Goal: Task Accomplishment & Management: Manage account settings

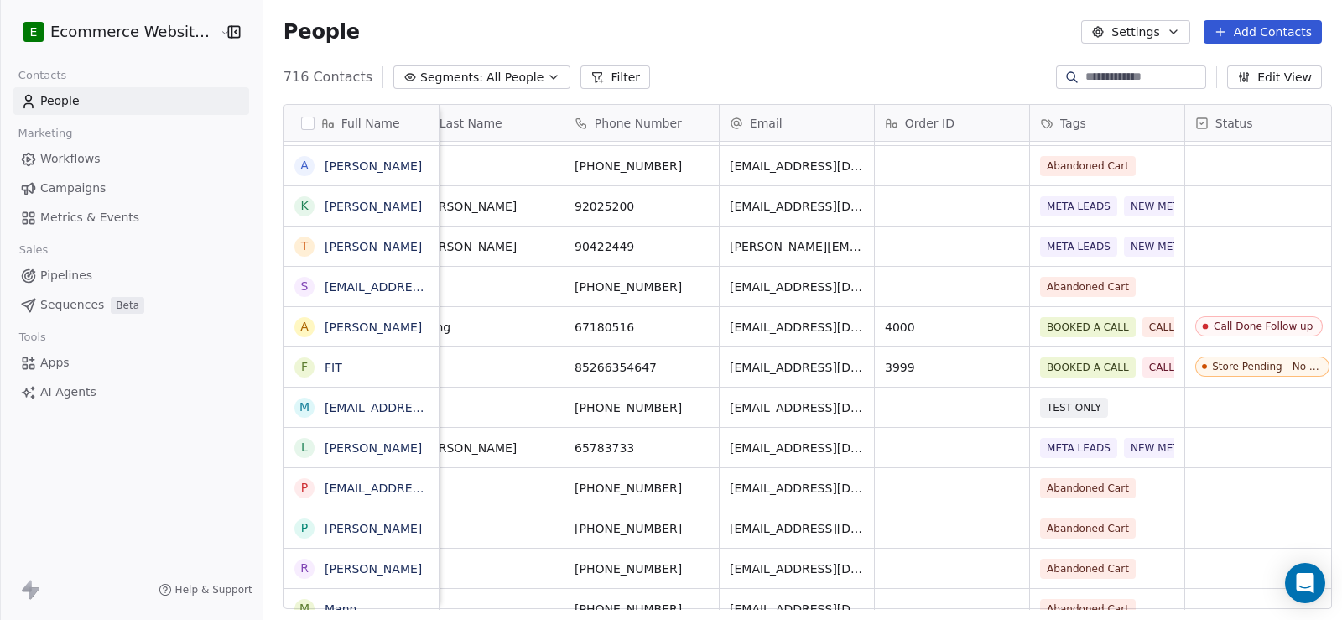
scroll to position [0, 167]
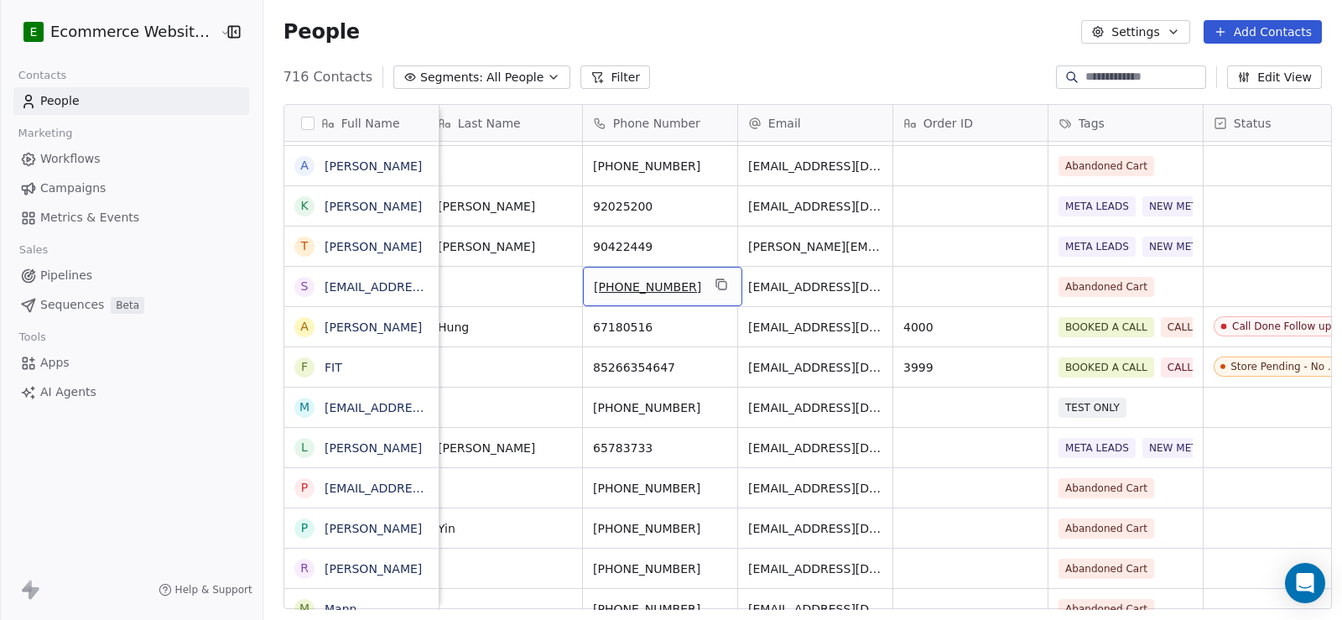
drag, startPoint x: 683, startPoint y: 286, endPoint x: 628, endPoint y: 287, distance: 55.4
click at [715, 288] on icon "grid" at bounding box center [721, 284] width 13 height 13
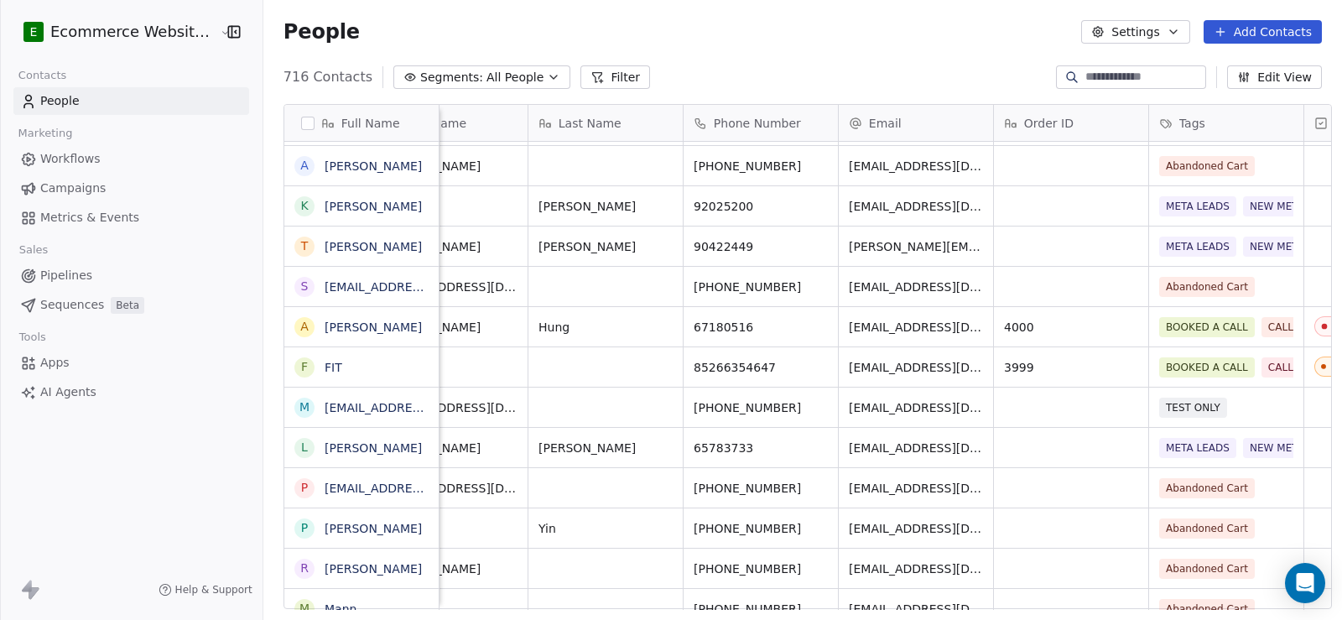
scroll to position [0, 0]
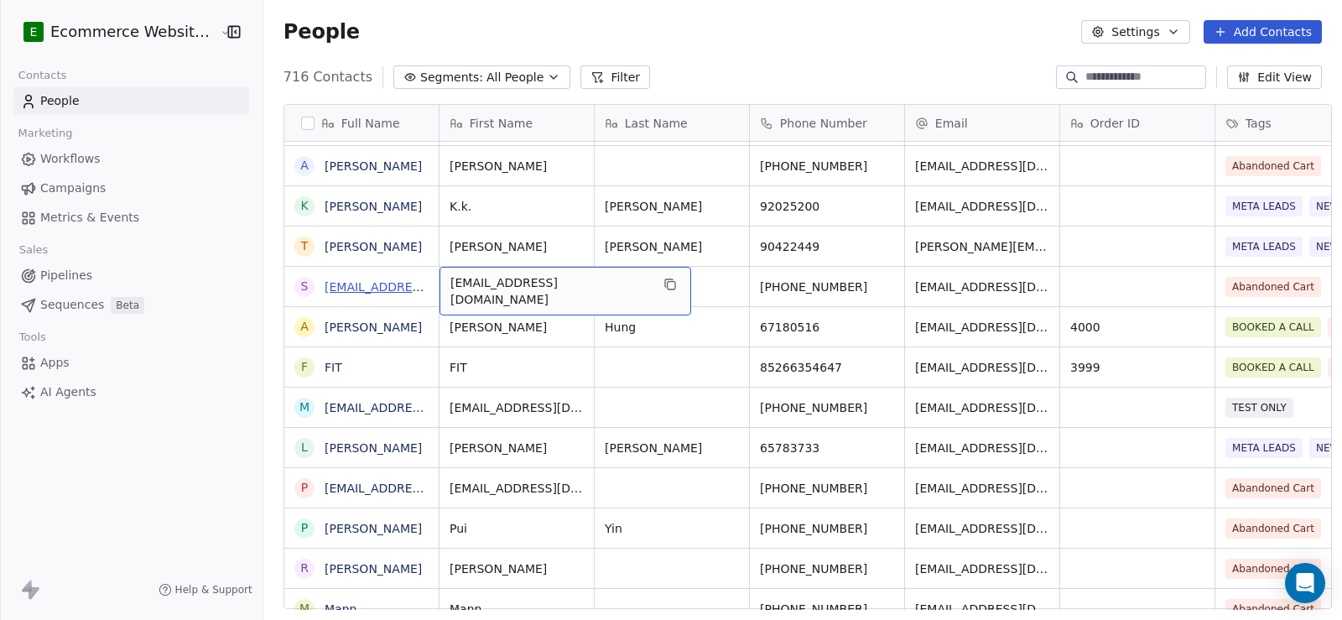
click at [335, 285] on link "[EMAIL_ADDRESS][DOMAIN_NAME]" at bounding box center [427, 286] width 205 height 13
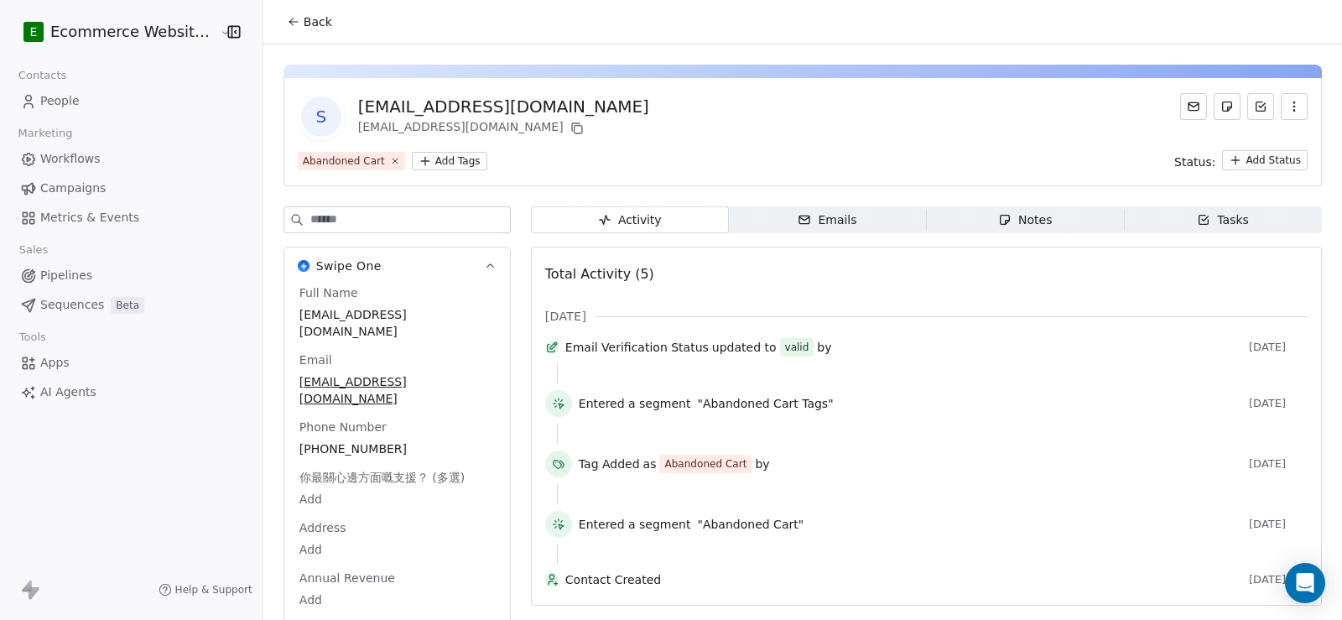
click at [308, 24] on span "Back" at bounding box center [318, 21] width 29 height 17
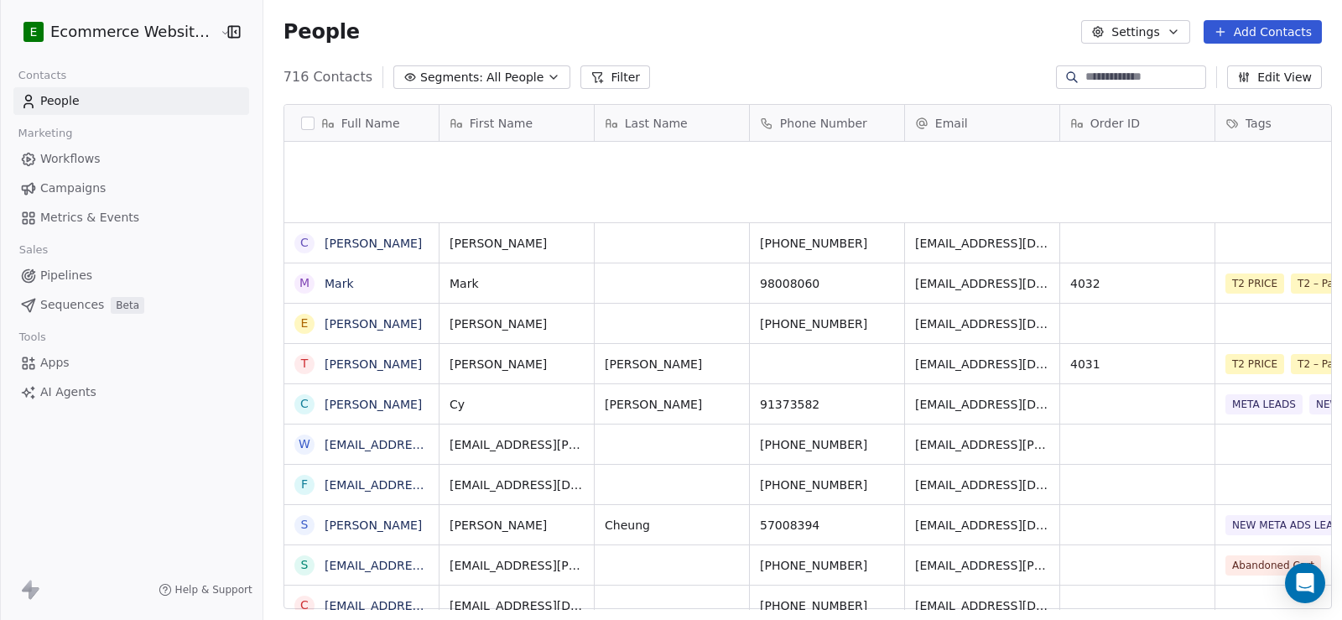
scroll to position [533, 1077]
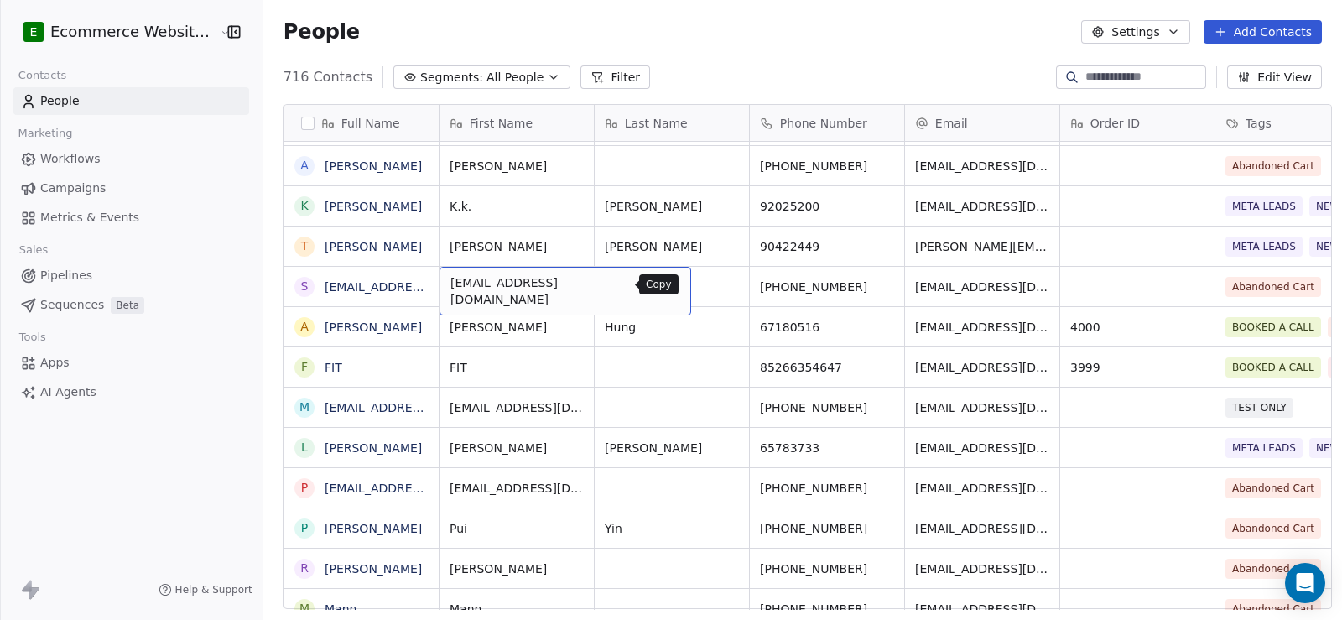
click at [667, 285] on icon "grid" at bounding box center [671, 286] width 8 height 8
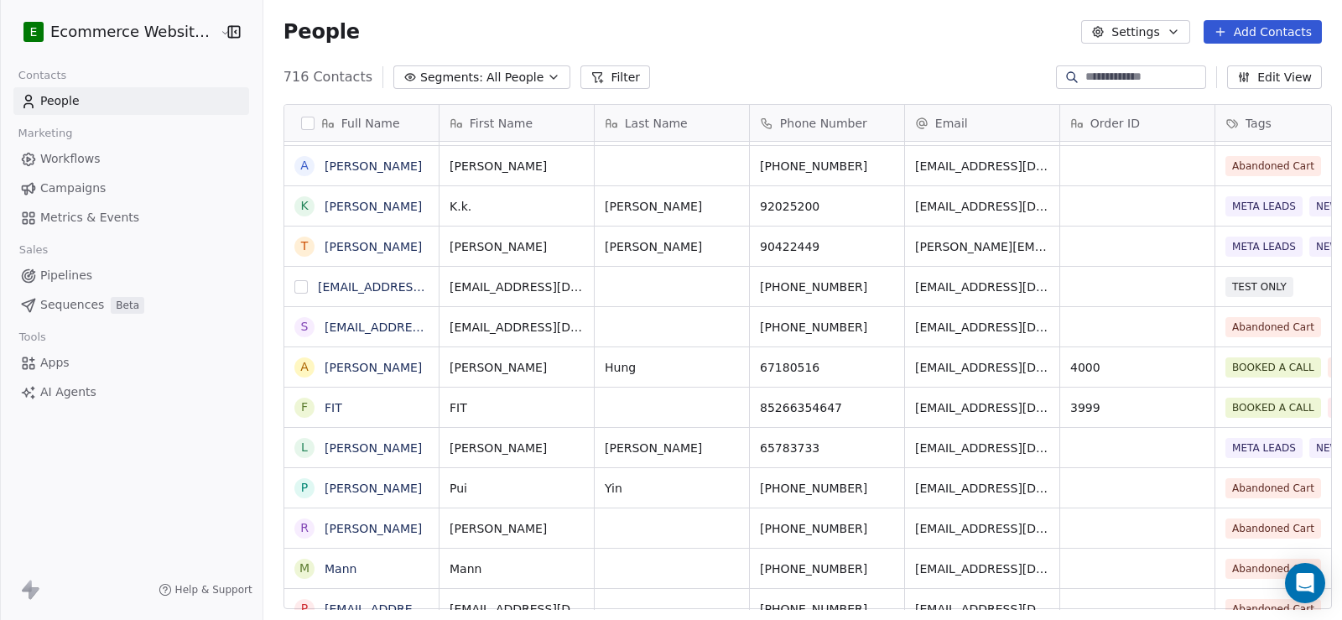
click at [298, 283] on button "grid" at bounding box center [300, 286] width 13 height 13
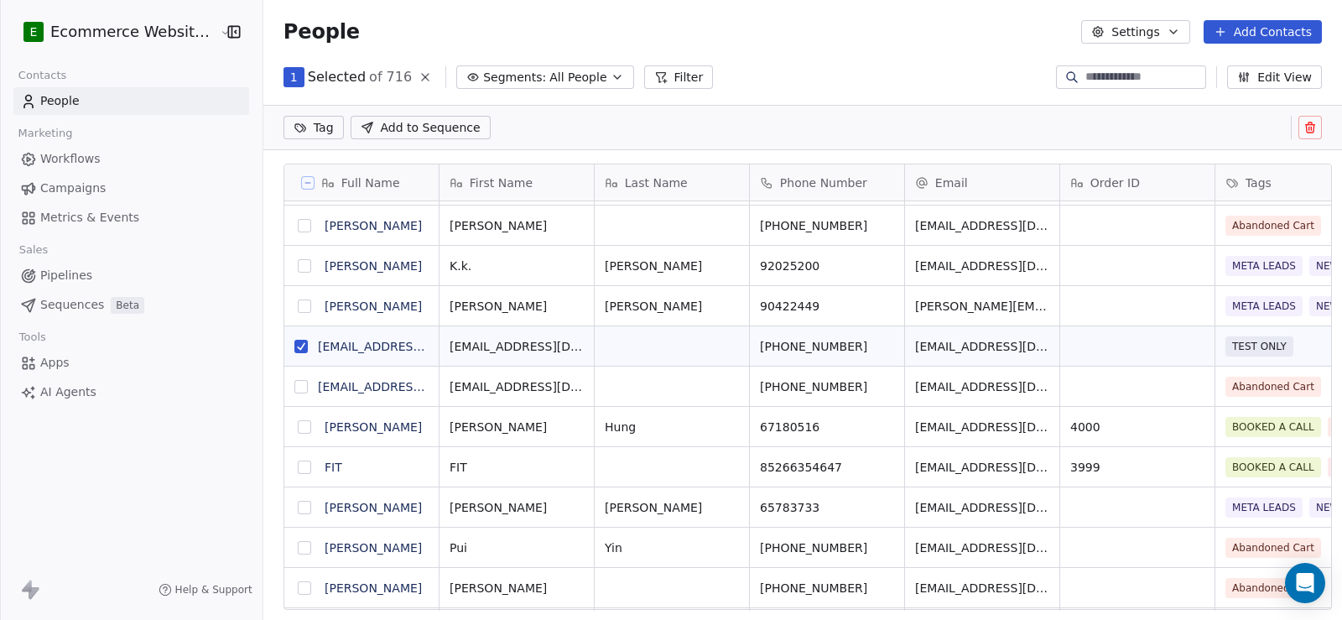
scroll to position [475, 1077]
click at [294, 340] on button "grid" at bounding box center [300, 346] width 13 height 13
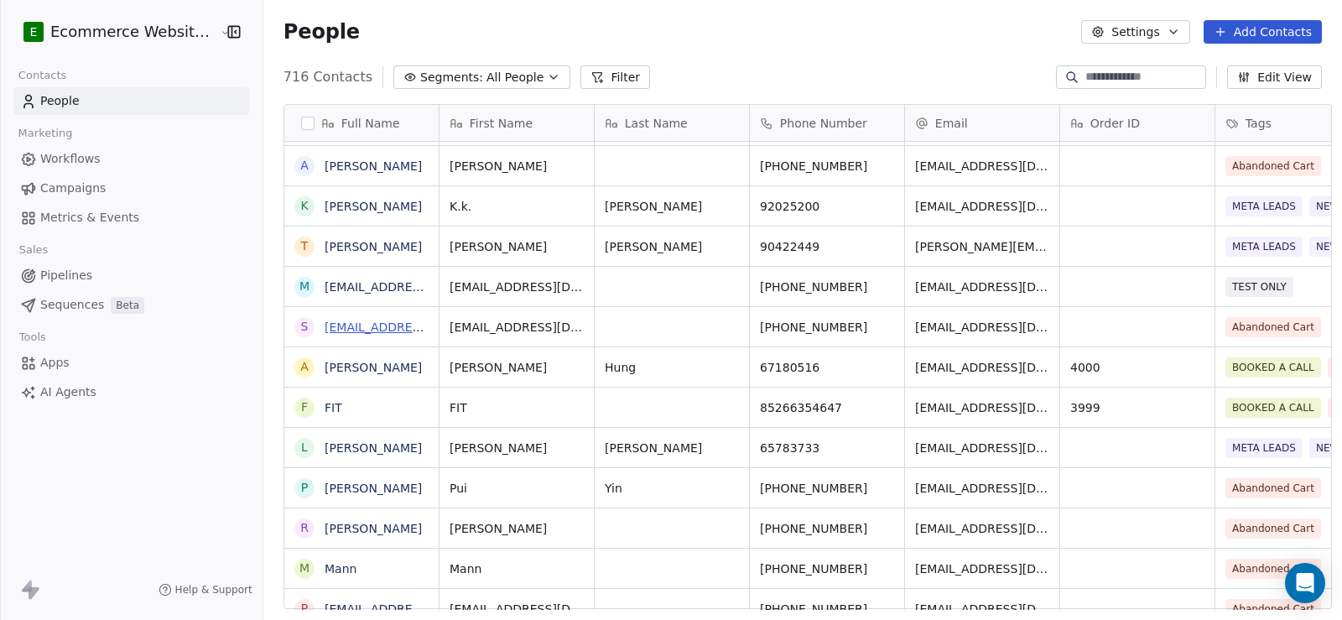
scroll to position [533, 1077]
click at [352, 325] on link "[EMAIL_ADDRESS][DOMAIN_NAME]" at bounding box center [427, 326] width 205 height 13
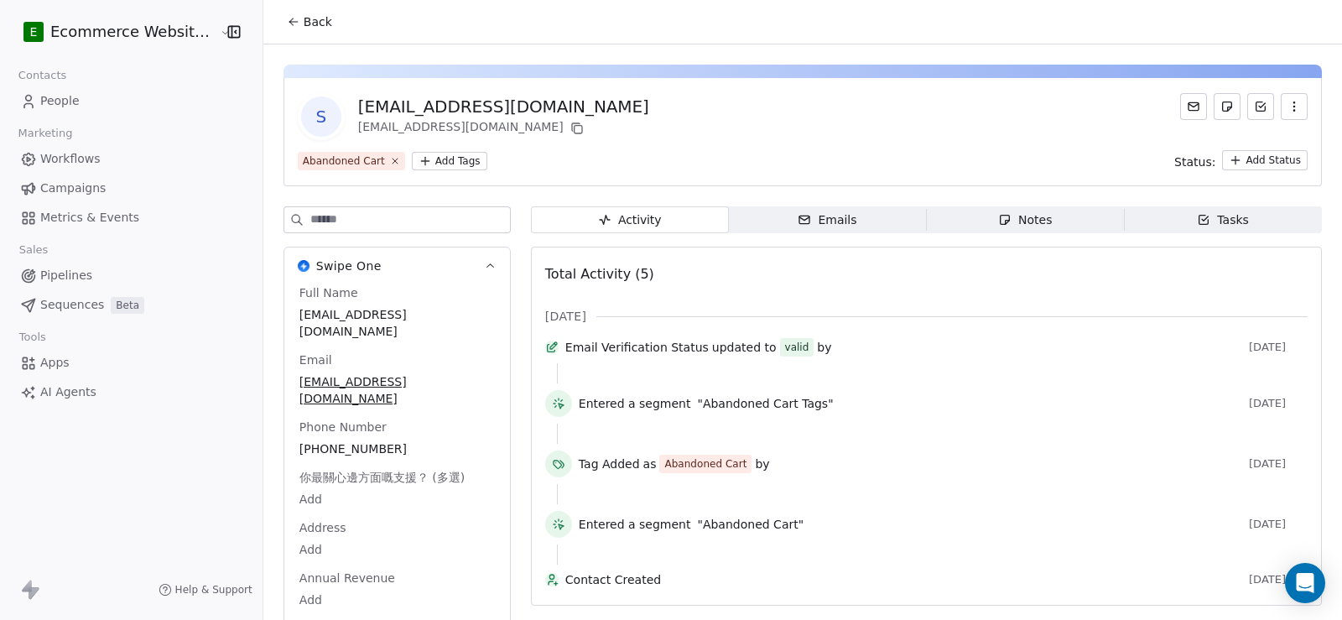
click at [1180, 211] on span "Tasks Tasks" at bounding box center [1223, 219] width 198 height 27
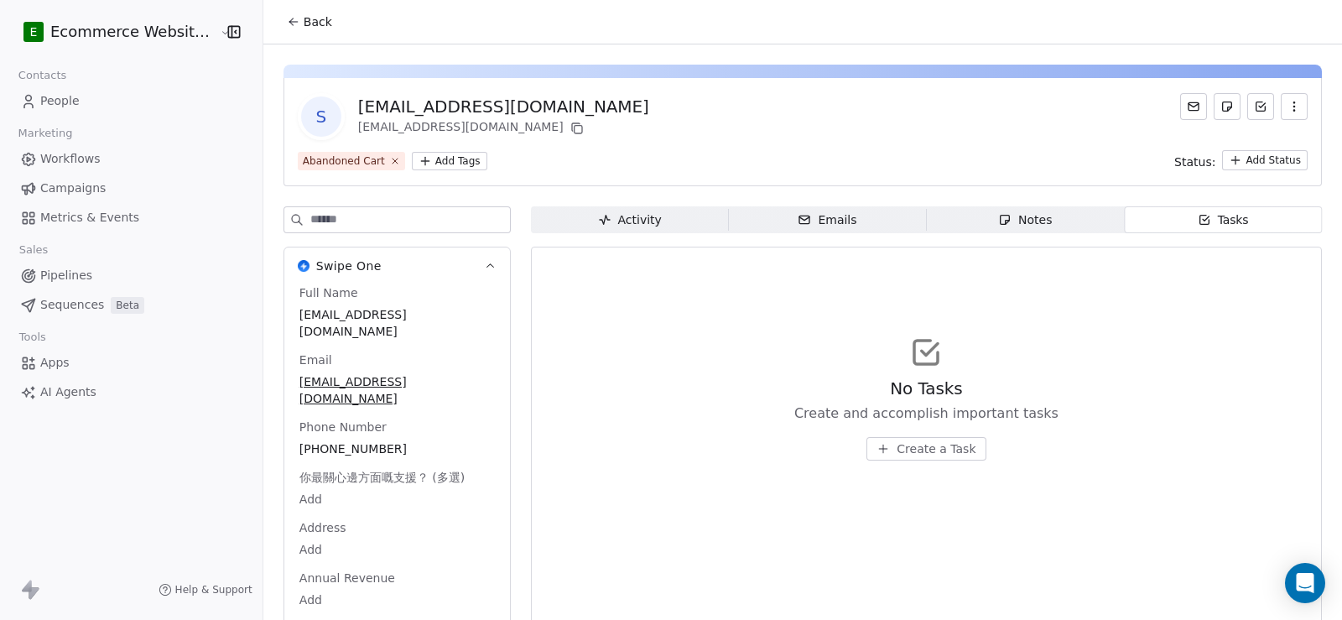
click at [889, 459] on button "Create a Task" at bounding box center [925, 448] width 119 height 23
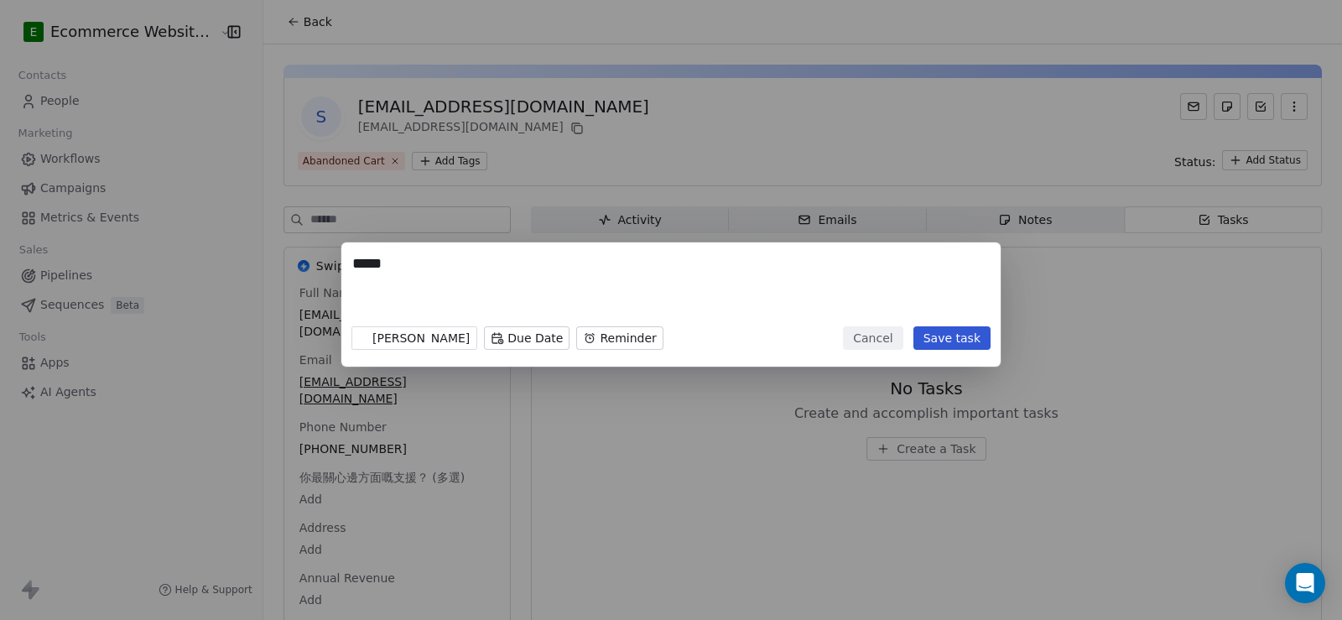
paste textarea "**********"
type textarea "**********"
click at [971, 335] on button "Save task" at bounding box center [951, 337] width 77 height 23
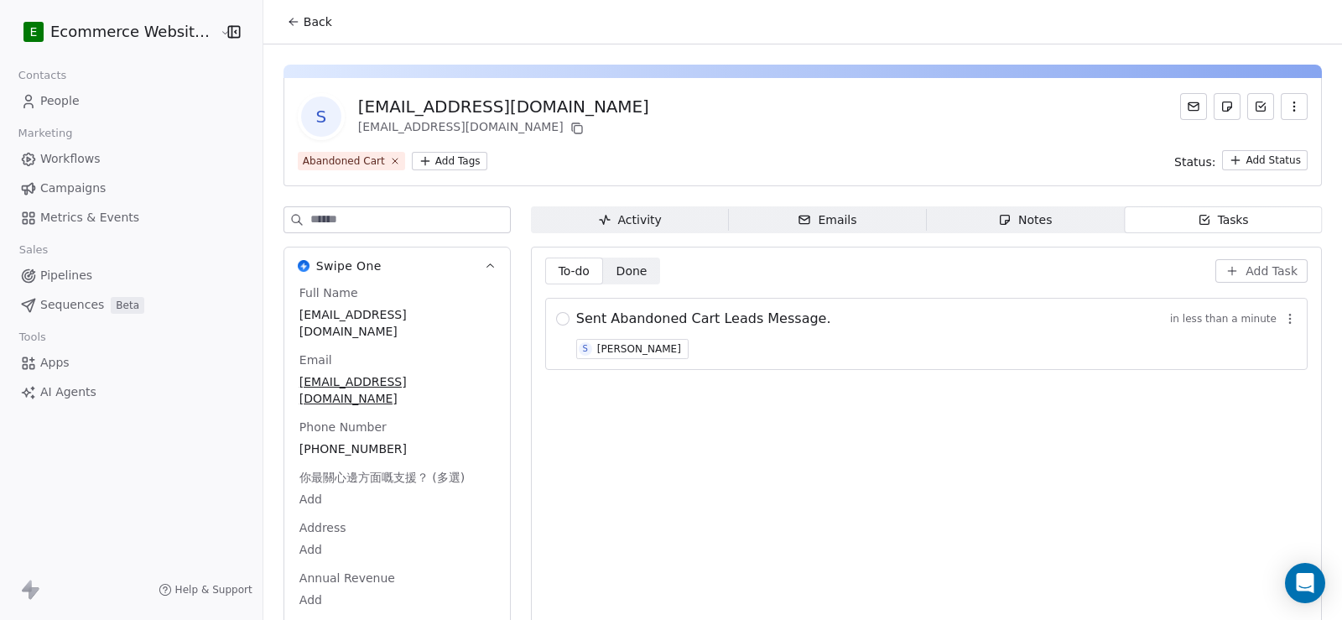
click at [686, 320] on span "Sent Abandoned Cart Leads Message." at bounding box center [703, 319] width 255 height 20
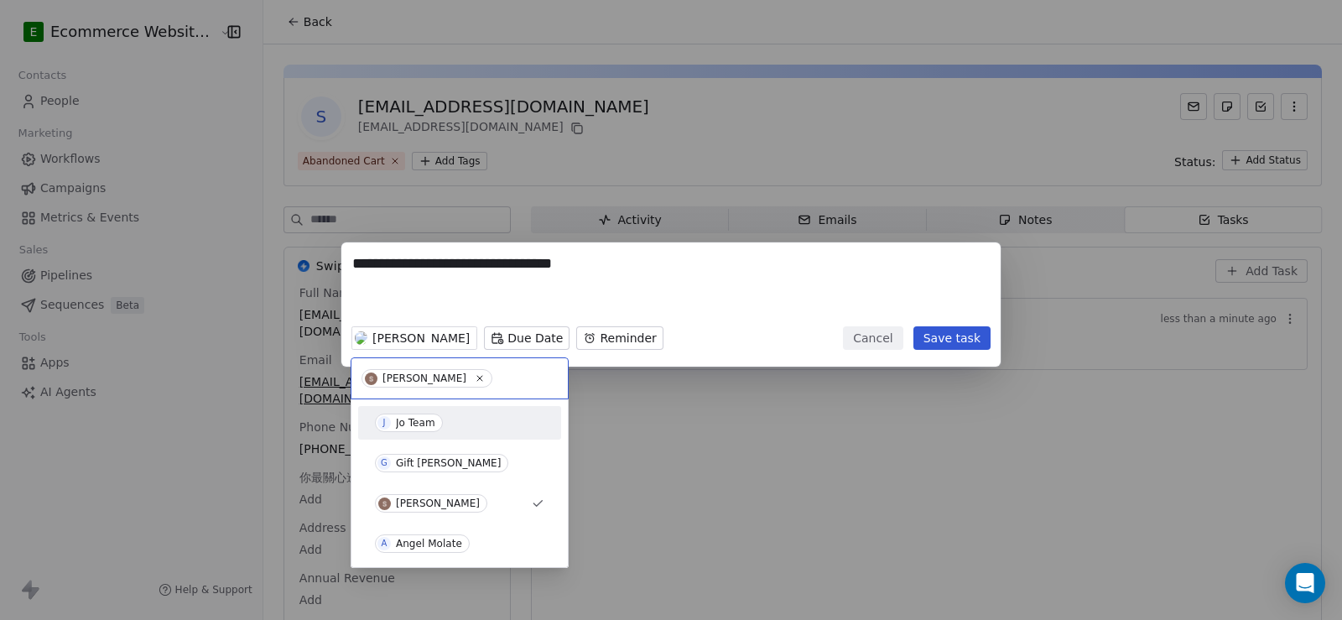
click at [411, 414] on span "J Jo Team" at bounding box center [409, 422] width 68 height 18
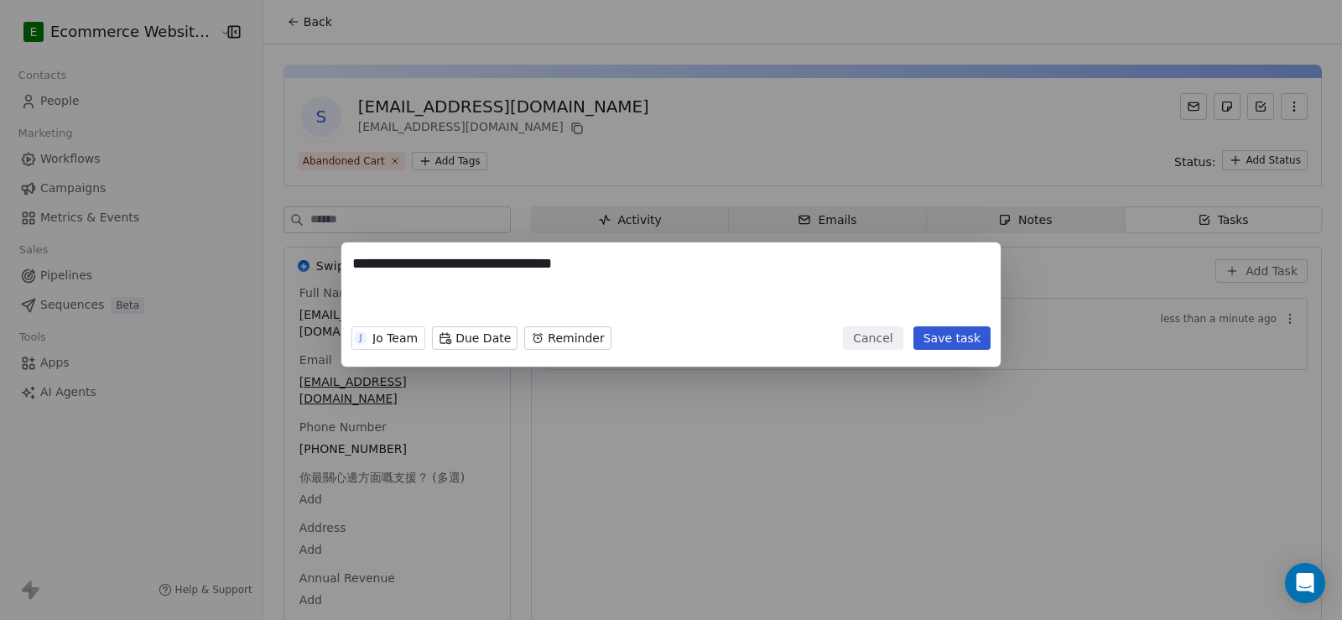
click at [980, 339] on button "Save task" at bounding box center [951, 337] width 77 height 23
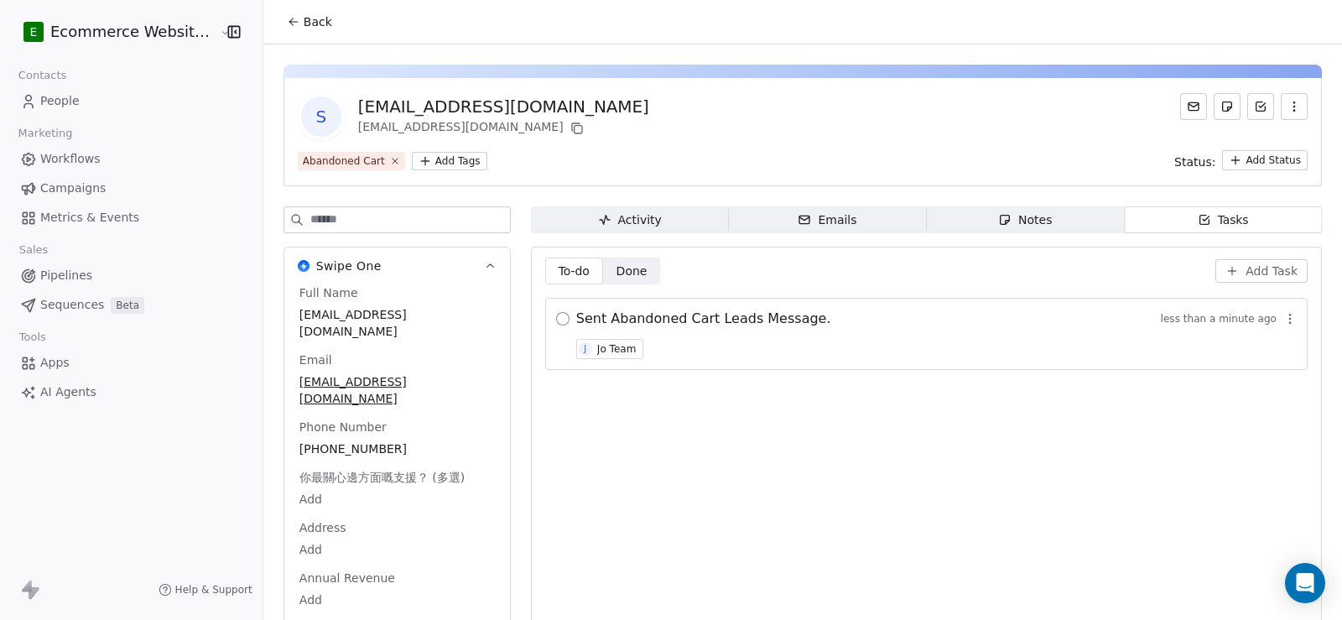
click at [558, 320] on button "button" at bounding box center [562, 318] width 13 height 13
click at [306, 17] on span "Back" at bounding box center [318, 21] width 29 height 17
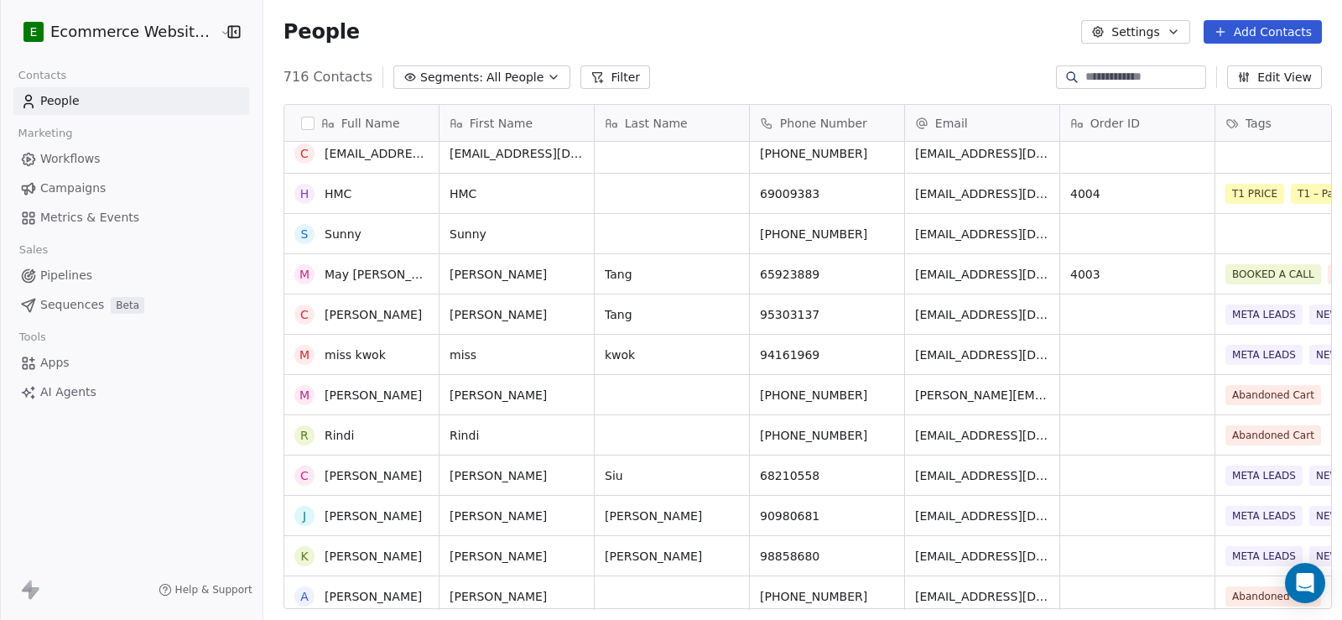
scroll to position [503, 0]
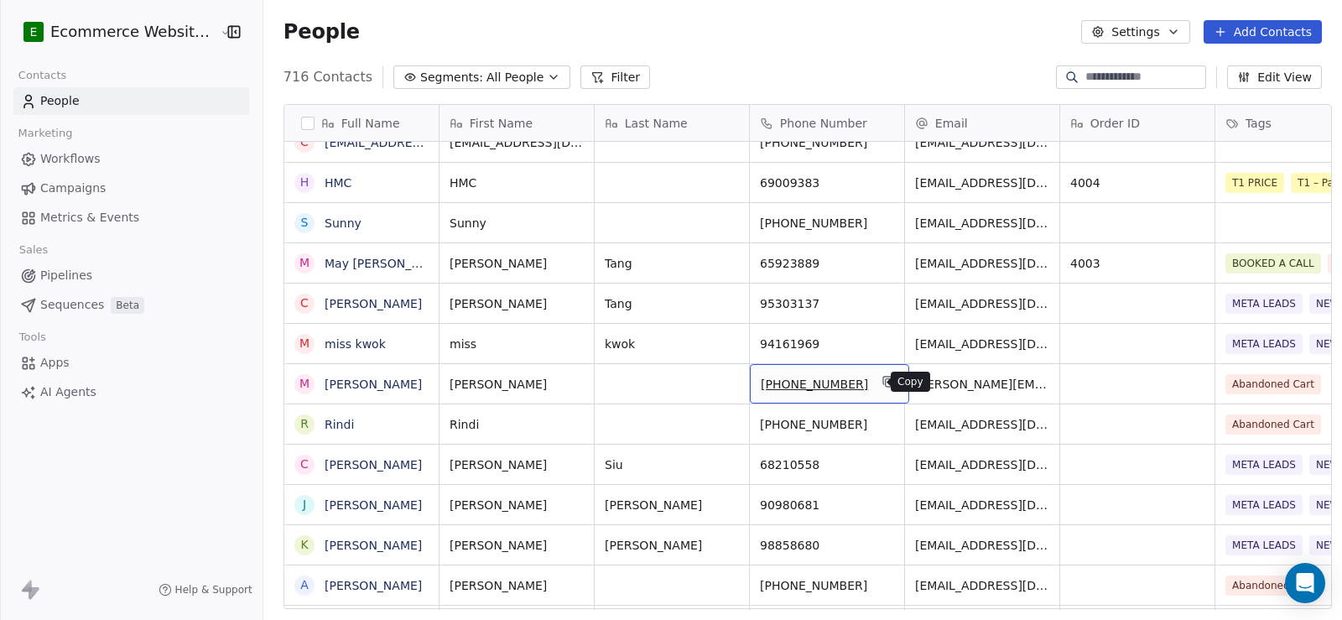
click at [881, 380] on icon "grid" at bounding box center [887, 381] width 13 height 13
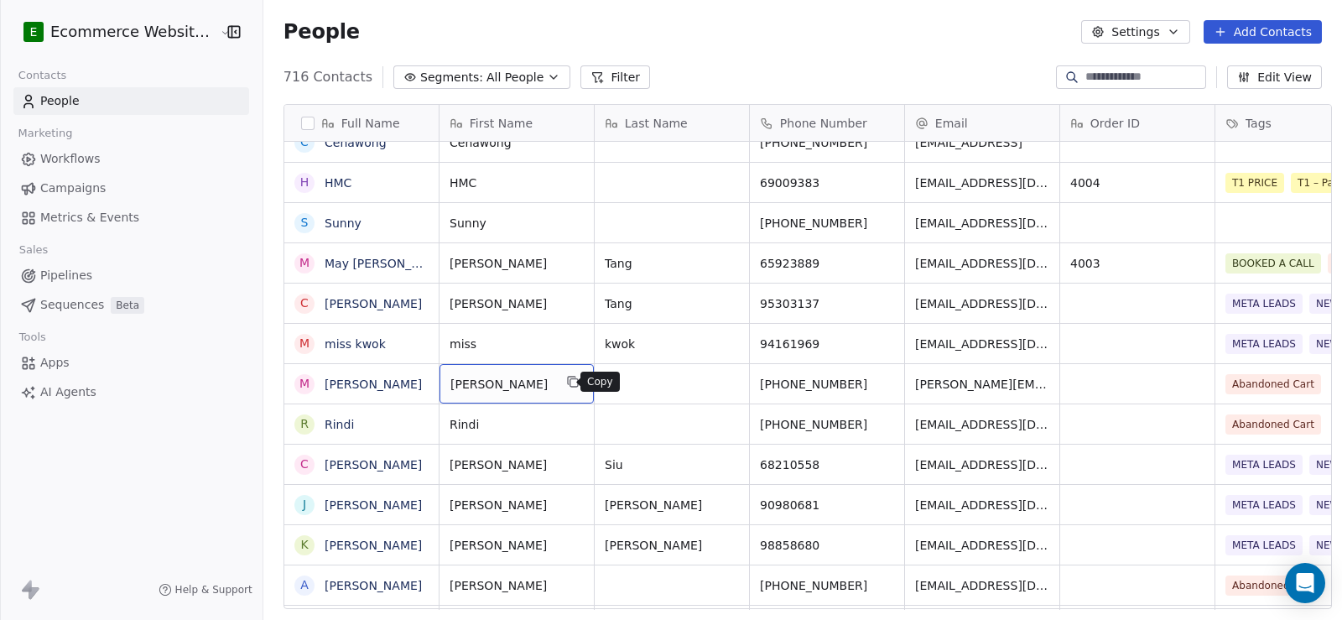
click at [566, 381] on icon "grid" at bounding box center [572, 381] width 13 height 13
click at [1085, 81] on input at bounding box center [1143, 77] width 117 height 17
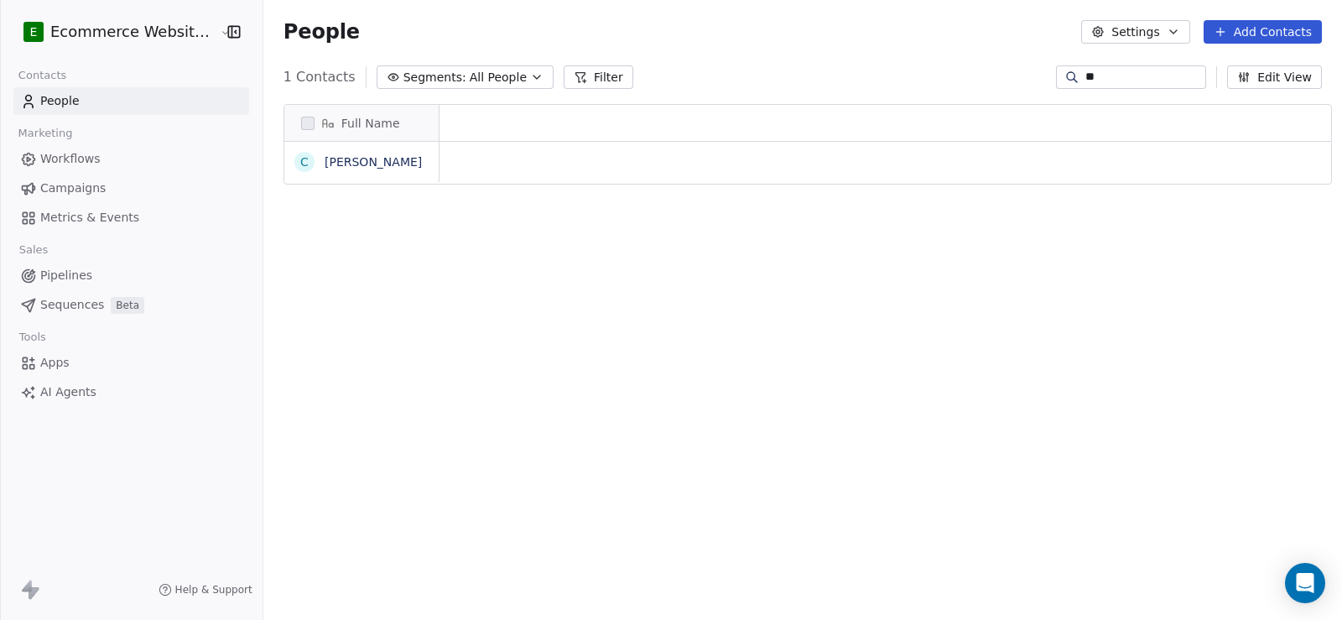
scroll to position [533, 1077]
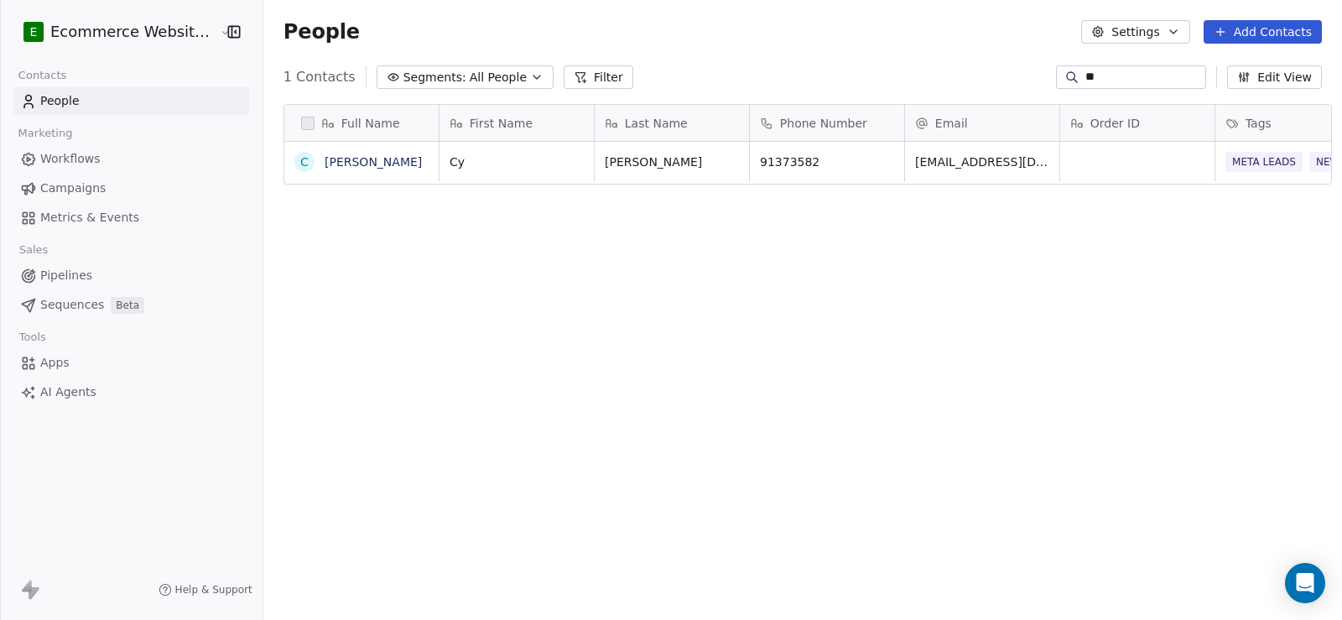
type input "**"
click at [666, 550] on div "Full Name C [PERSON_NAME] First Name Last Name Phone Number Email Order ID Tags…" at bounding box center [802, 363] width 1078 height 545
click at [972, 450] on div "Full Name C [PERSON_NAME] First Name Last Name Phone Number Email Order ID Tags…" at bounding box center [802, 363] width 1078 height 545
click at [1136, 83] on input "**" at bounding box center [1143, 77] width 117 height 17
drag, startPoint x: 1139, startPoint y: 75, endPoint x: 1028, endPoint y: 76, distance: 110.7
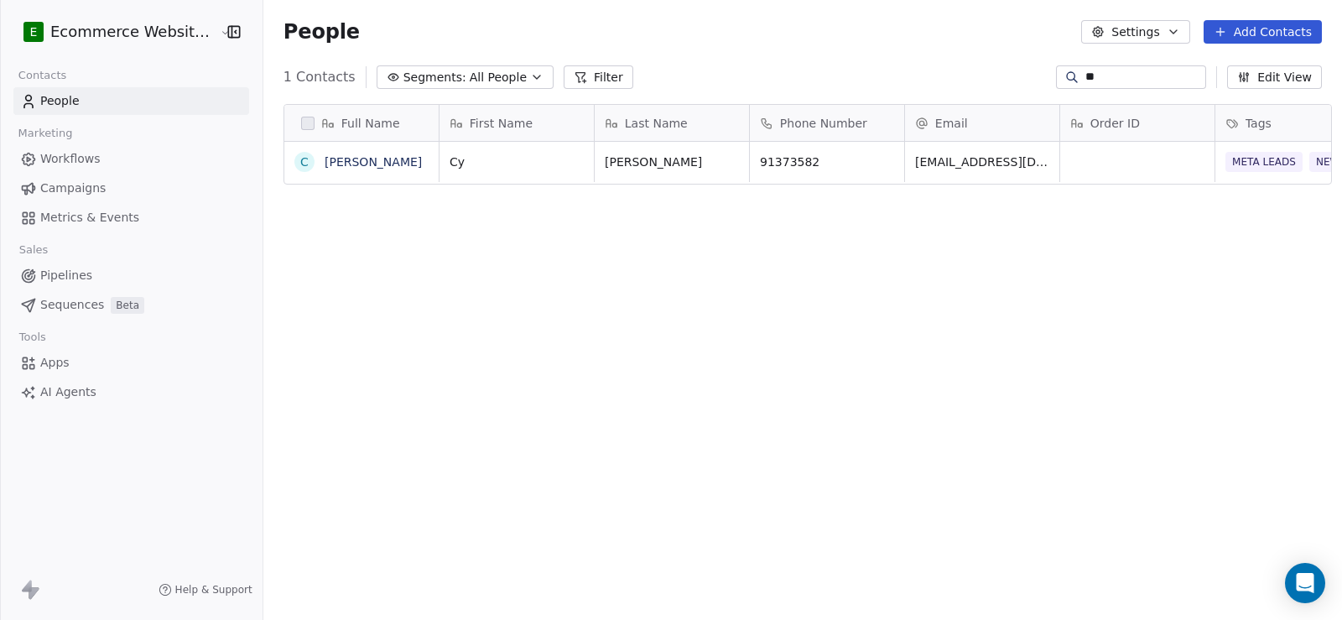
click at [1028, 76] on div "1 Contacts Segments: All People Filter ** Edit View" at bounding box center [802, 77] width 1078 height 27
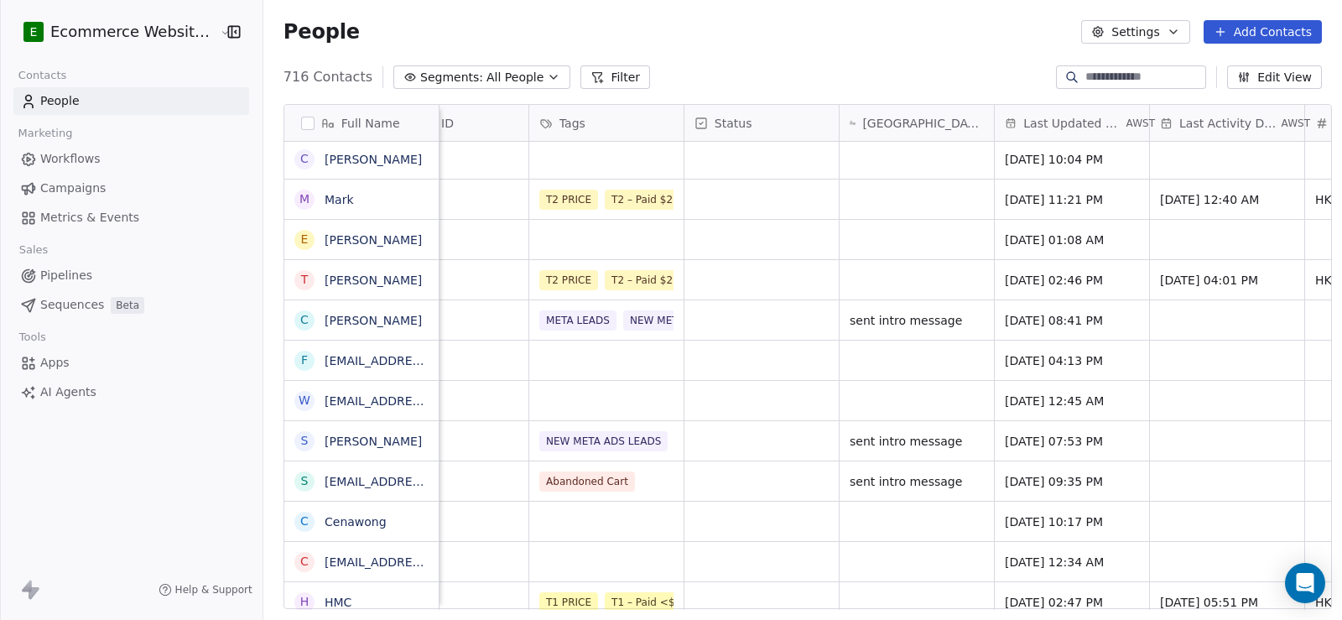
scroll to position [0, 712]
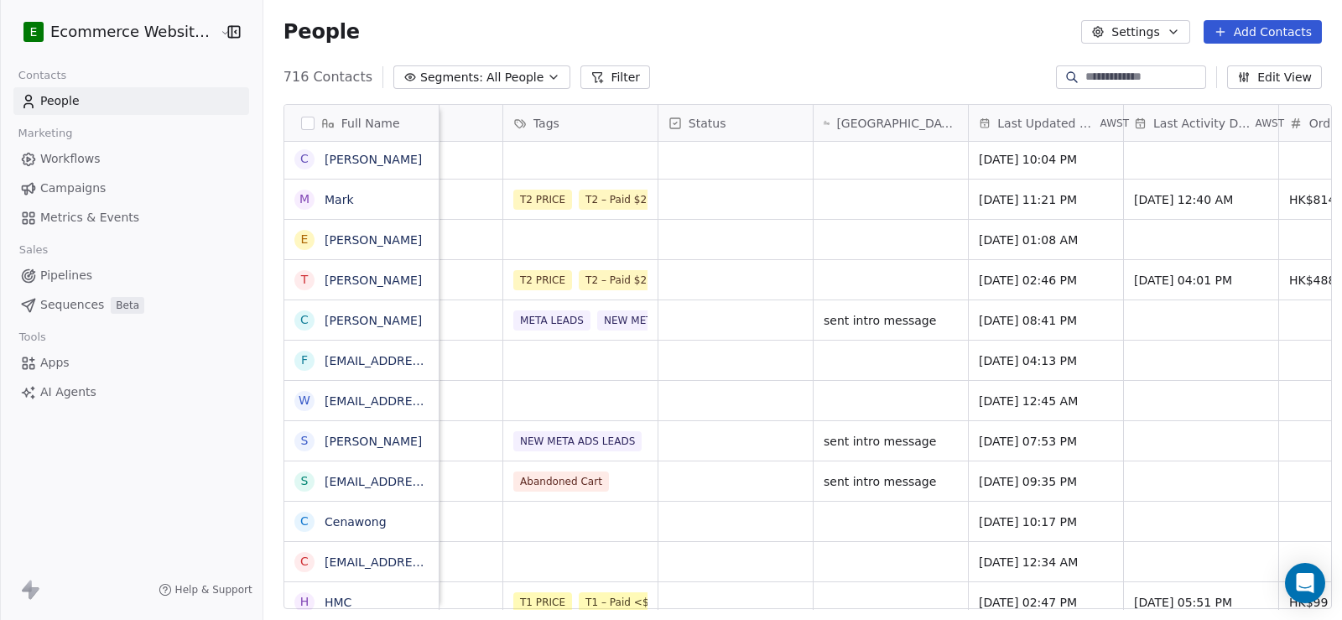
click at [1085, 83] on input at bounding box center [1143, 77] width 117 height 17
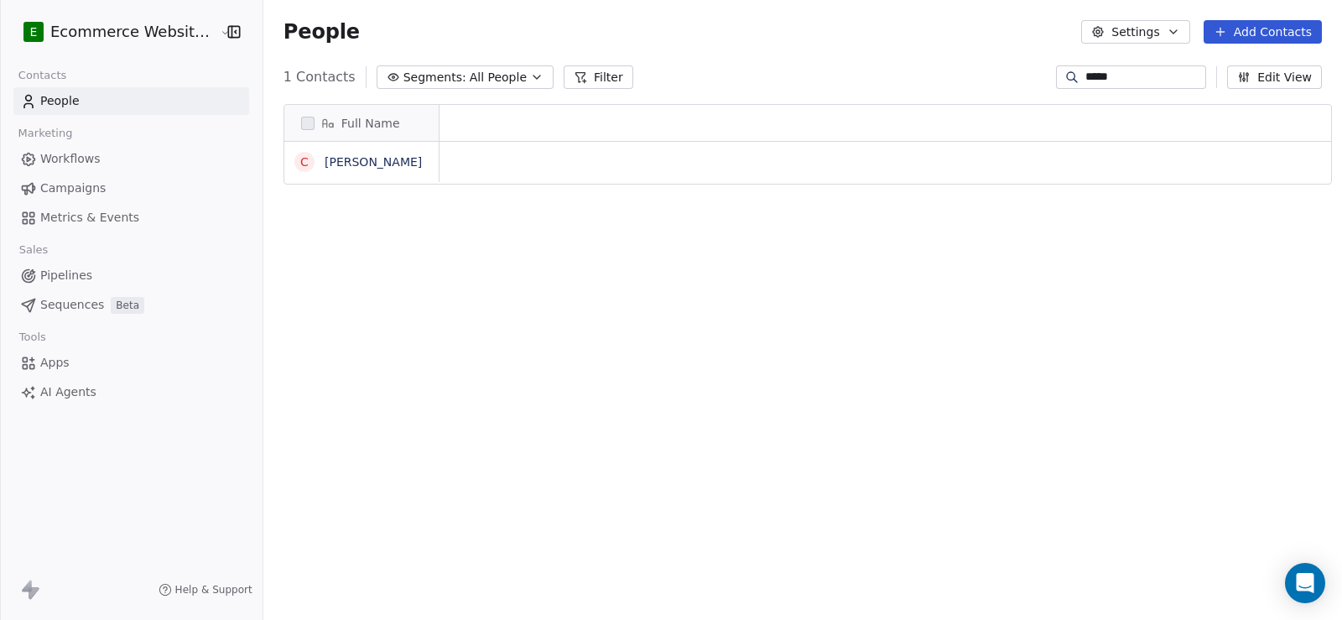
scroll to position [533, 1077]
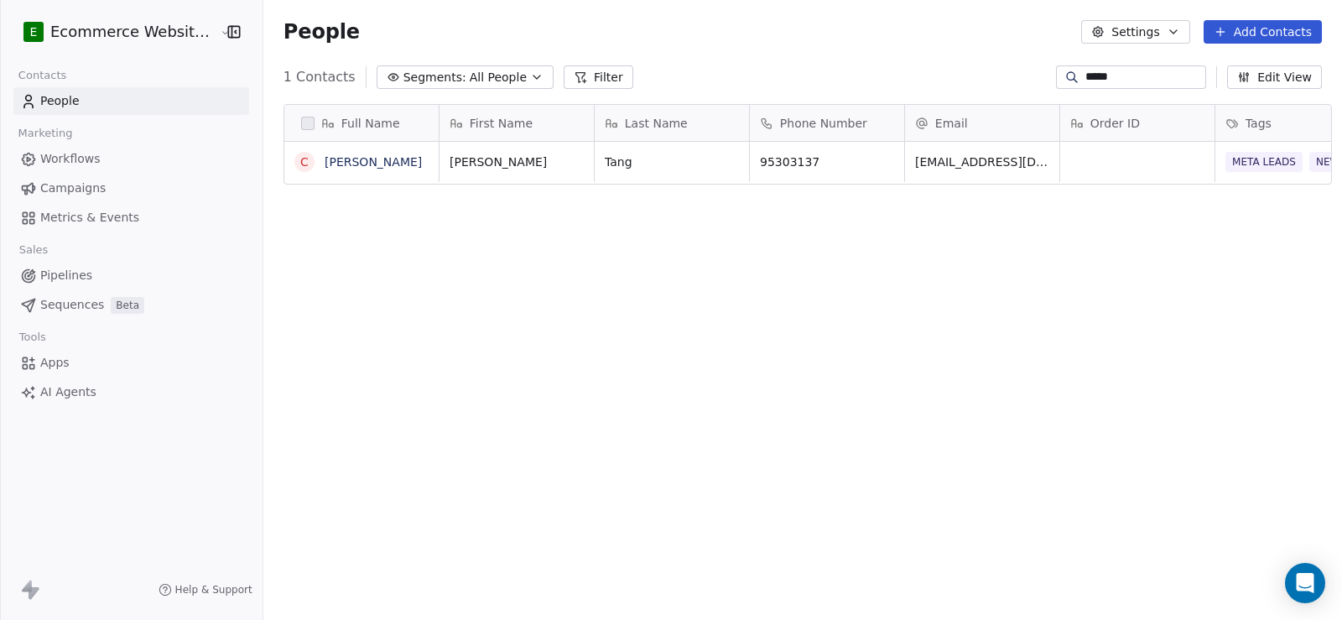
type input "*****"
click at [1150, 60] on div "People Settings Add Contacts" at bounding box center [802, 32] width 1078 height 64
click at [1150, 67] on div "*****" at bounding box center [1131, 76] width 150 height 23
drag, startPoint x: 1172, startPoint y: 78, endPoint x: 1025, endPoint y: 82, distance: 146.8
click at [1025, 82] on div "1 Contacts Segments: All People Filter ***** Edit View" at bounding box center [802, 77] width 1078 height 27
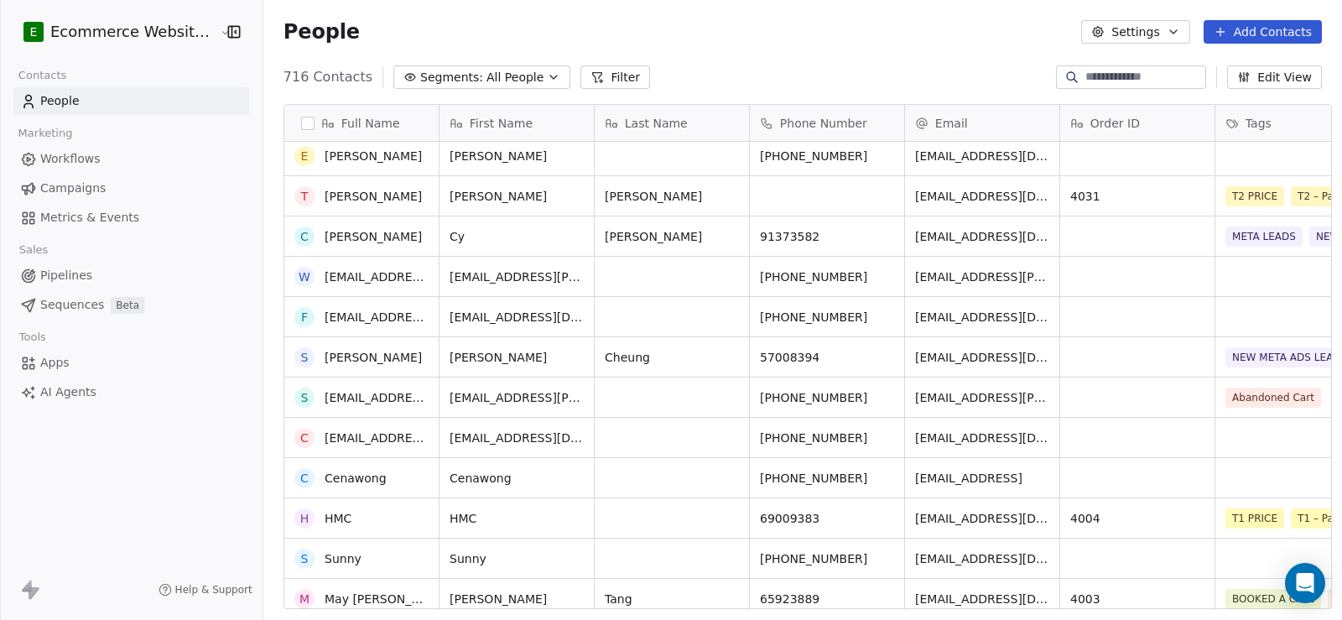
scroll to position [419, 0]
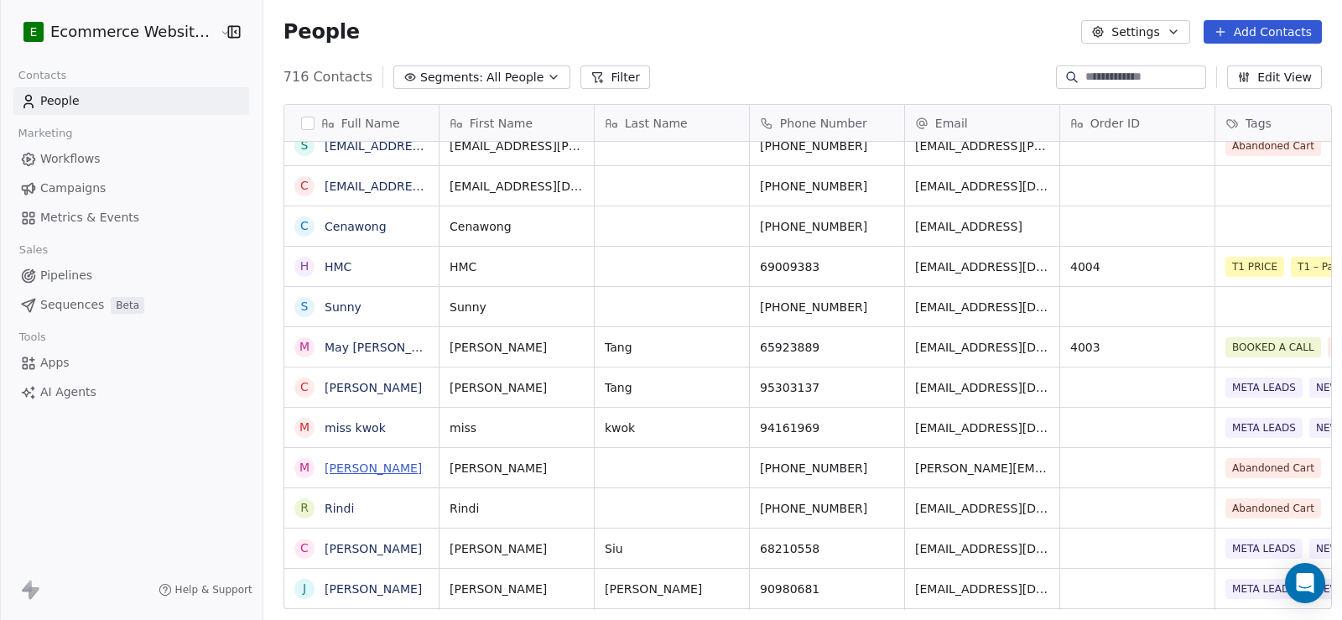
click at [342, 462] on link "[PERSON_NAME]" at bounding box center [373, 467] width 97 height 13
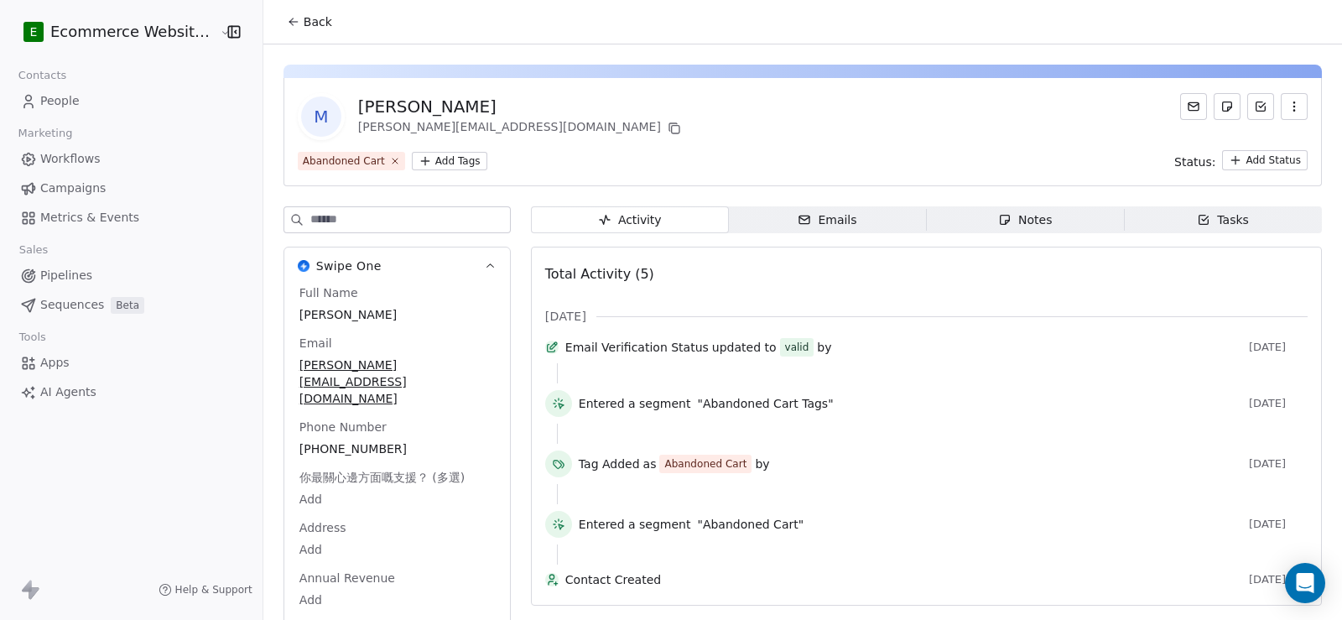
click at [1199, 224] on icon "button" at bounding box center [1203, 220] width 9 height 9
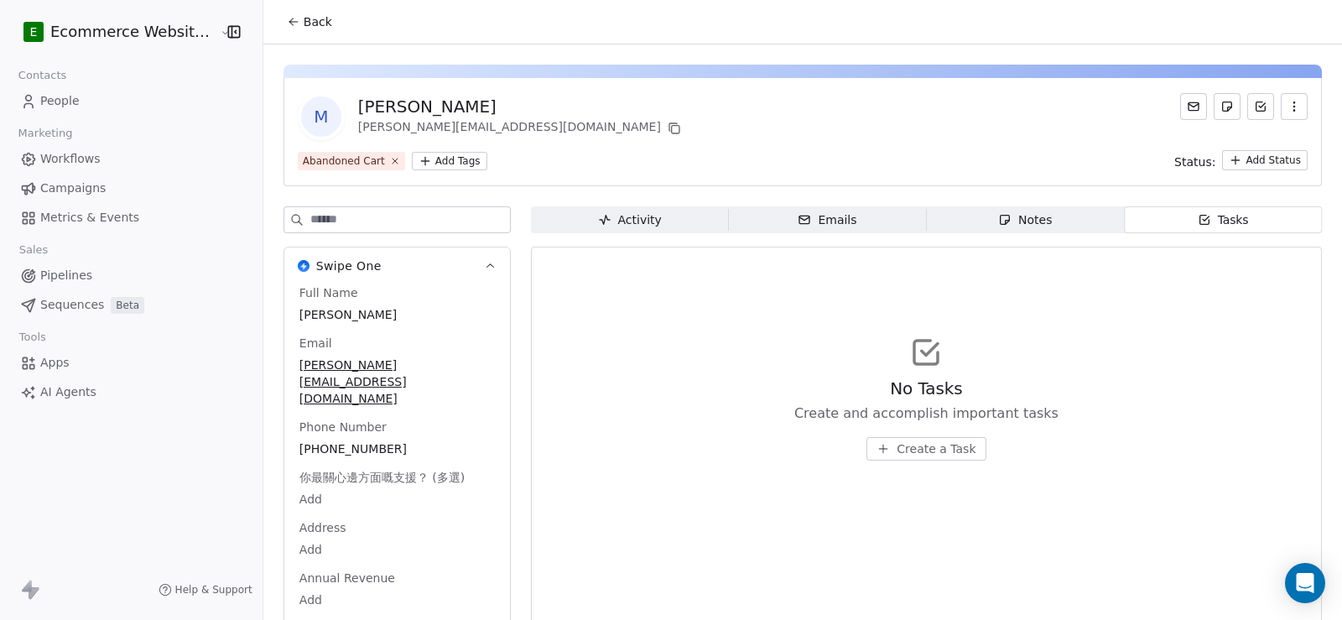
click at [931, 455] on span "Create a Task" at bounding box center [935, 448] width 79 height 17
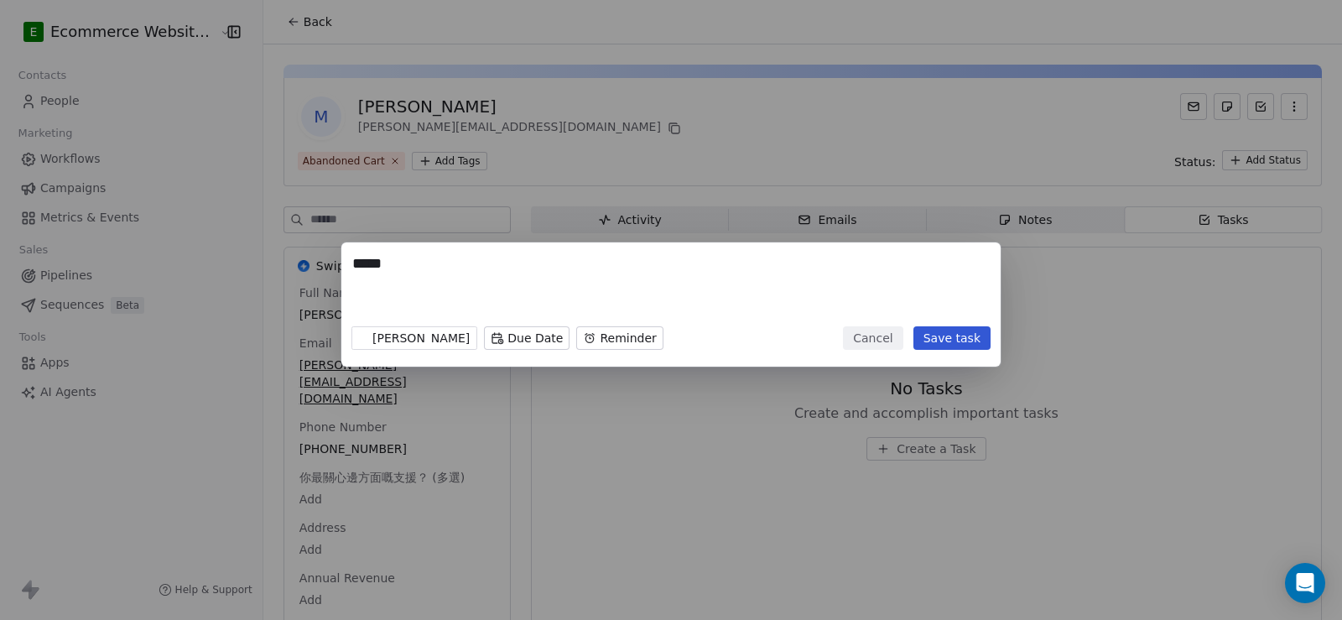
paste textarea "**********"
type textarea "**********"
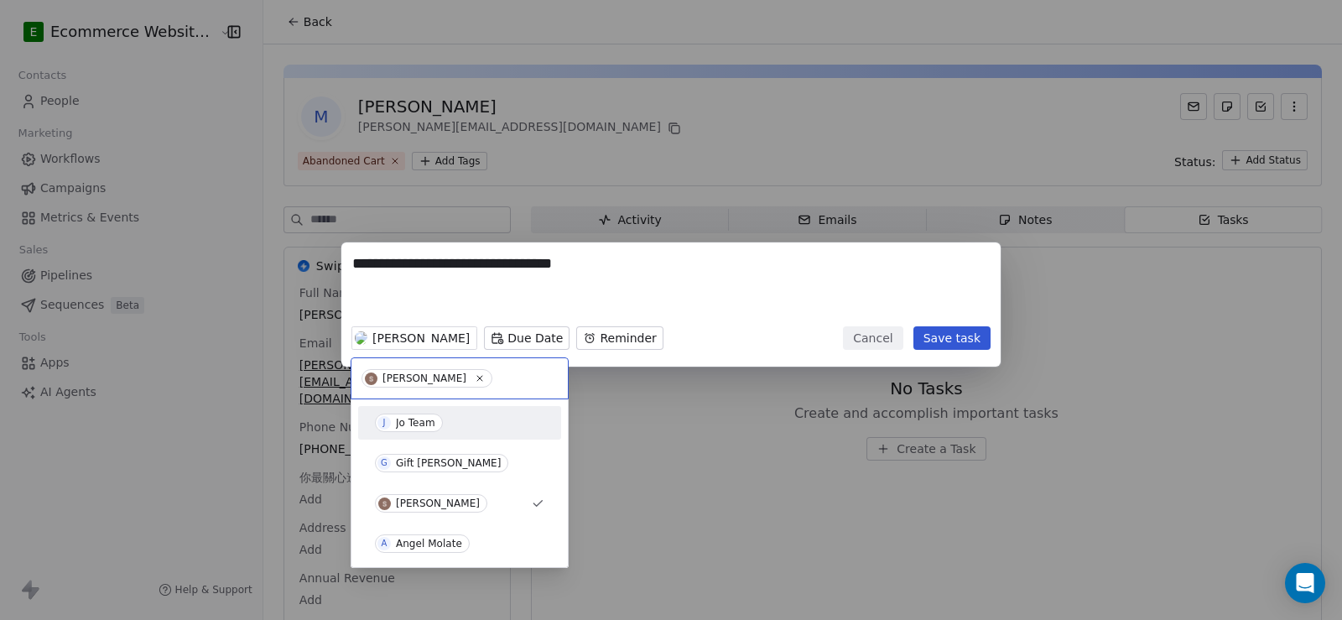
click at [422, 423] on div "Jo Team" at bounding box center [415, 423] width 39 height 12
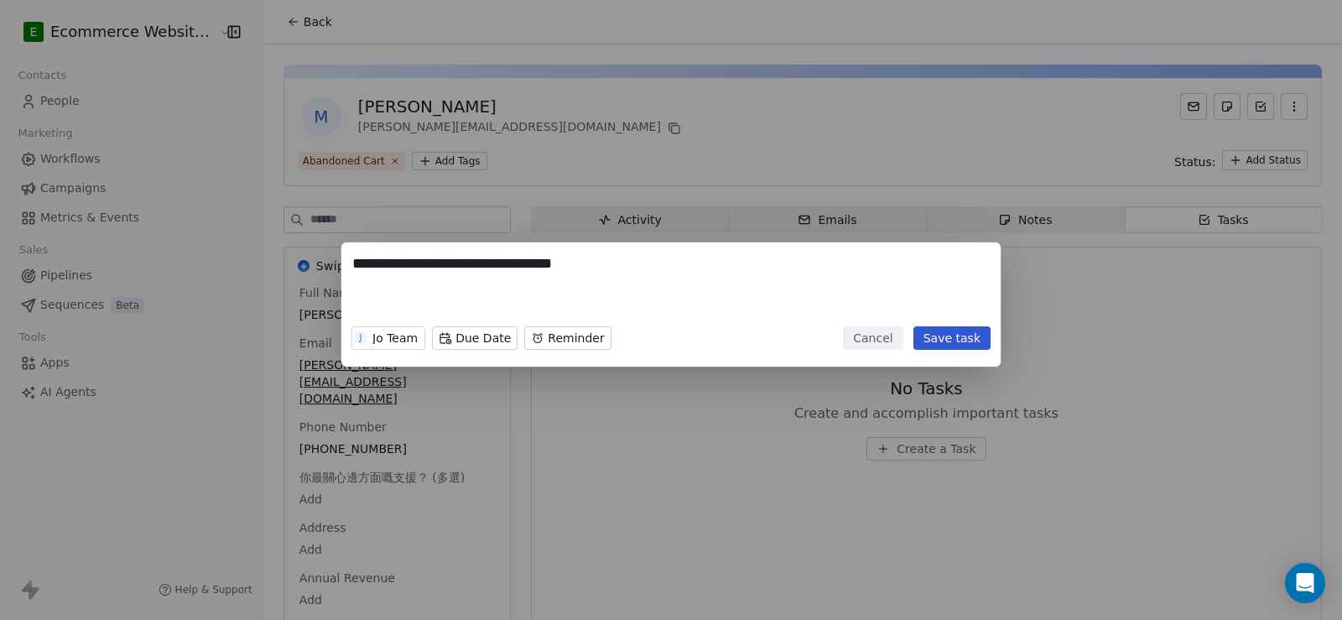
click at [954, 344] on button "Save task" at bounding box center [951, 337] width 77 height 23
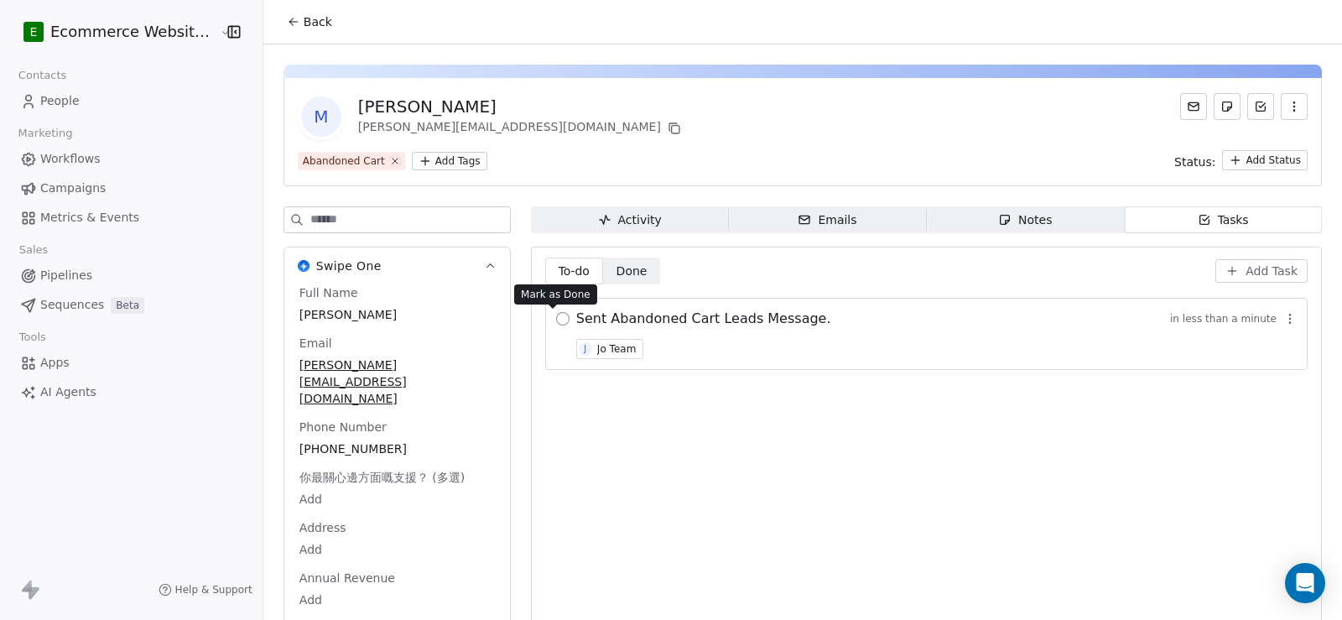
click at [557, 320] on button "button" at bounding box center [562, 318] width 13 height 13
click at [287, 28] on icon at bounding box center [293, 21] width 13 height 13
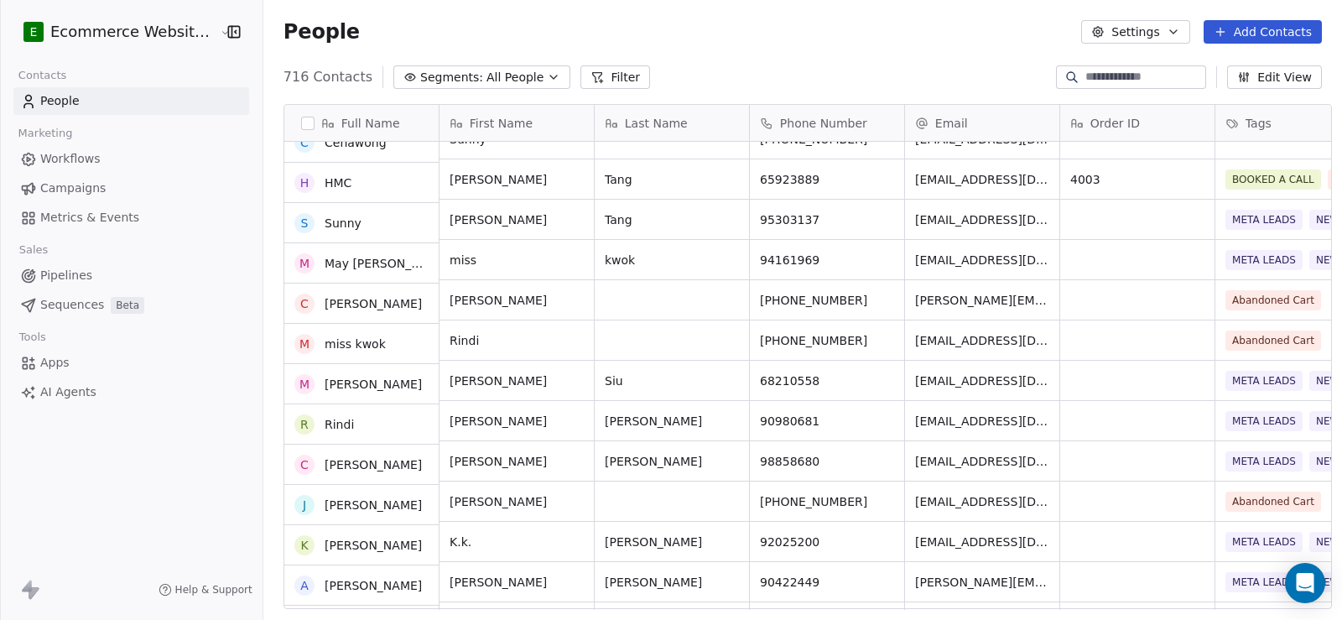
scroll to position [587, 0]
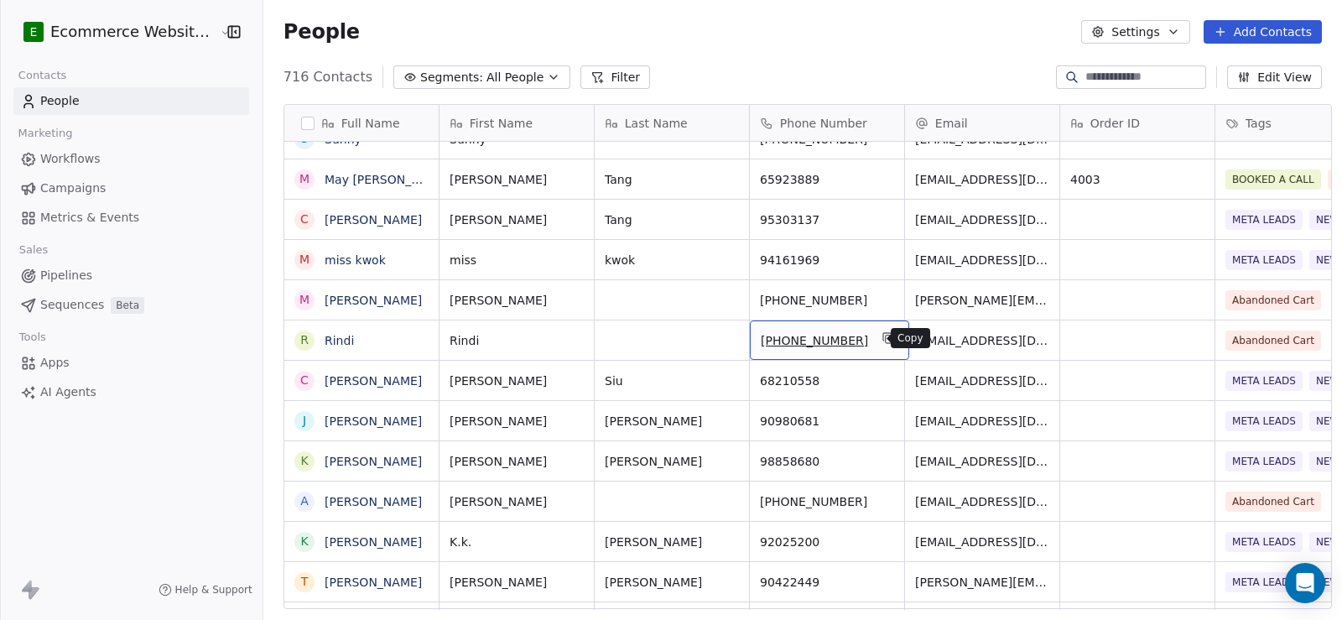
click at [878, 340] on button "grid" at bounding box center [888, 338] width 20 height 20
click at [325, 342] on link "Rindi" at bounding box center [339, 340] width 29 height 13
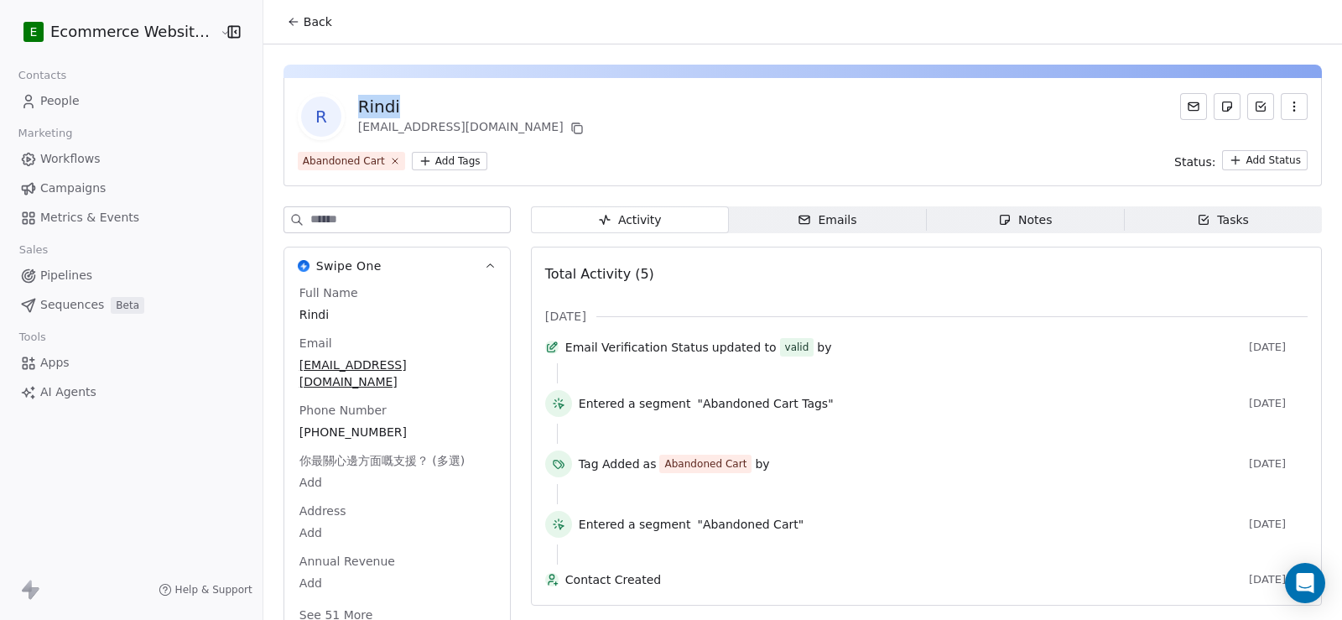
drag, startPoint x: 398, startPoint y: 104, endPoint x: 353, endPoint y: 96, distance: 45.2
click at [358, 96] on div "Rindi" at bounding box center [472, 106] width 229 height 23
copy div "Rindi"
click at [1237, 221] on span "Tasks Tasks" at bounding box center [1223, 219] width 198 height 27
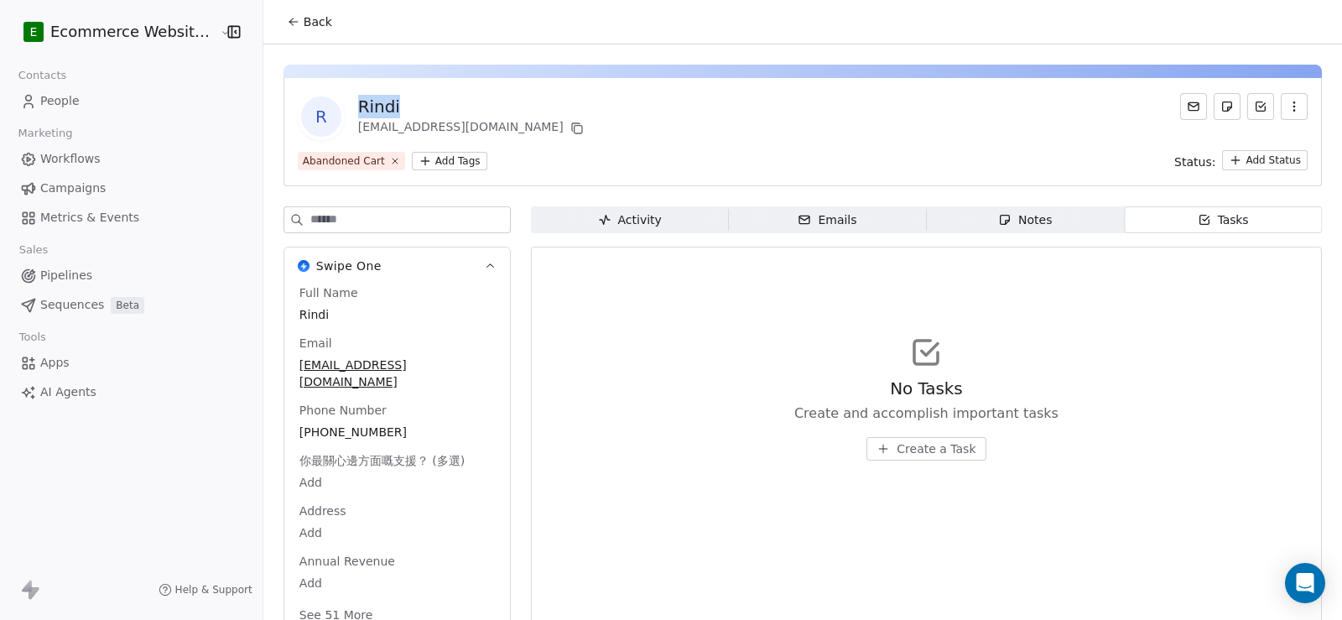
click at [1210, 218] on div "Tasks" at bounding box center [1223, 220] width 52 height 18
click at [626, 302] on div "No Tasks Create and accomplish important tasks Create a Task" at bounding box center [926, 397] width 762 height 206
click at [624, 214] on div "Activity" at bounding box center [630, 220] width 64 height 18
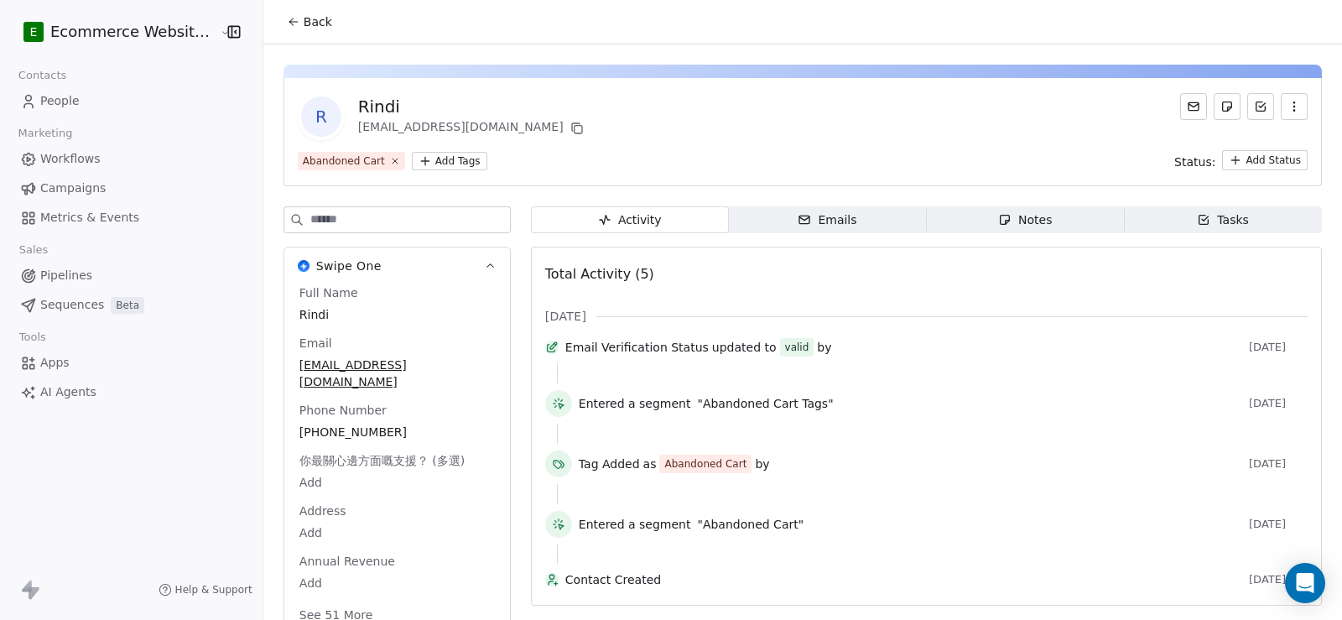
click at [1197, 221] on icon "button" at bounding box center [1203, 219] width 13 height 13
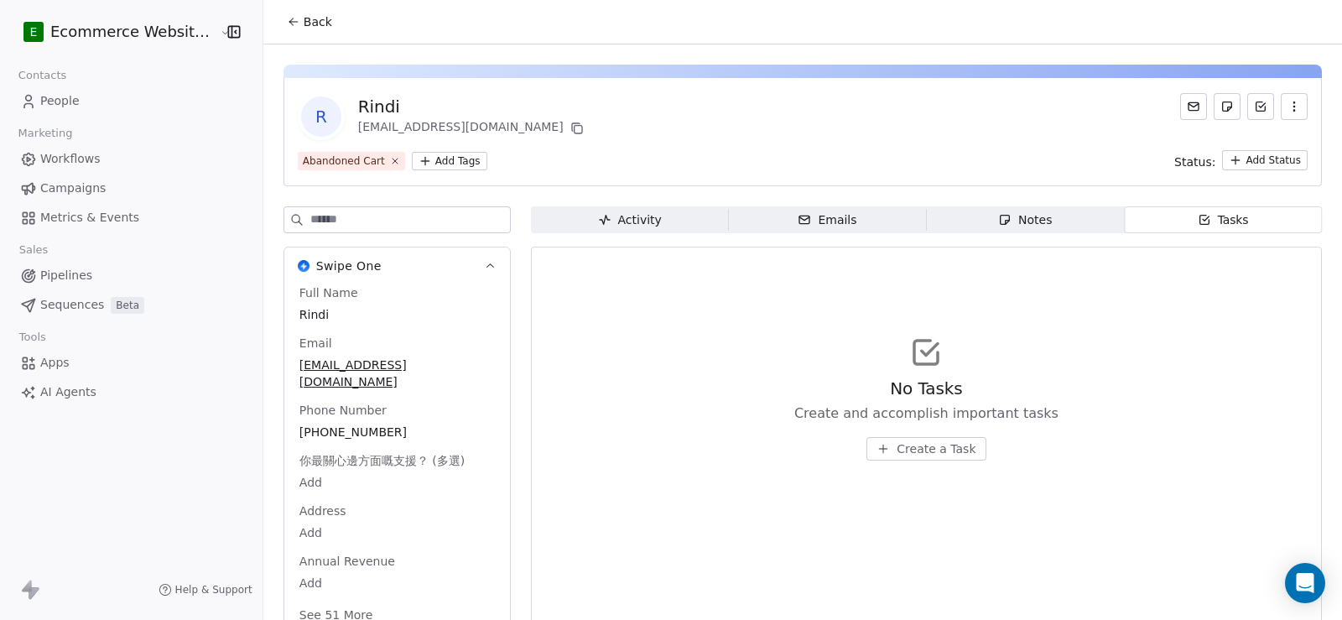
click at [941, 441] on span "Create a Task" at bounding box center [935, 448] width 79 height 17
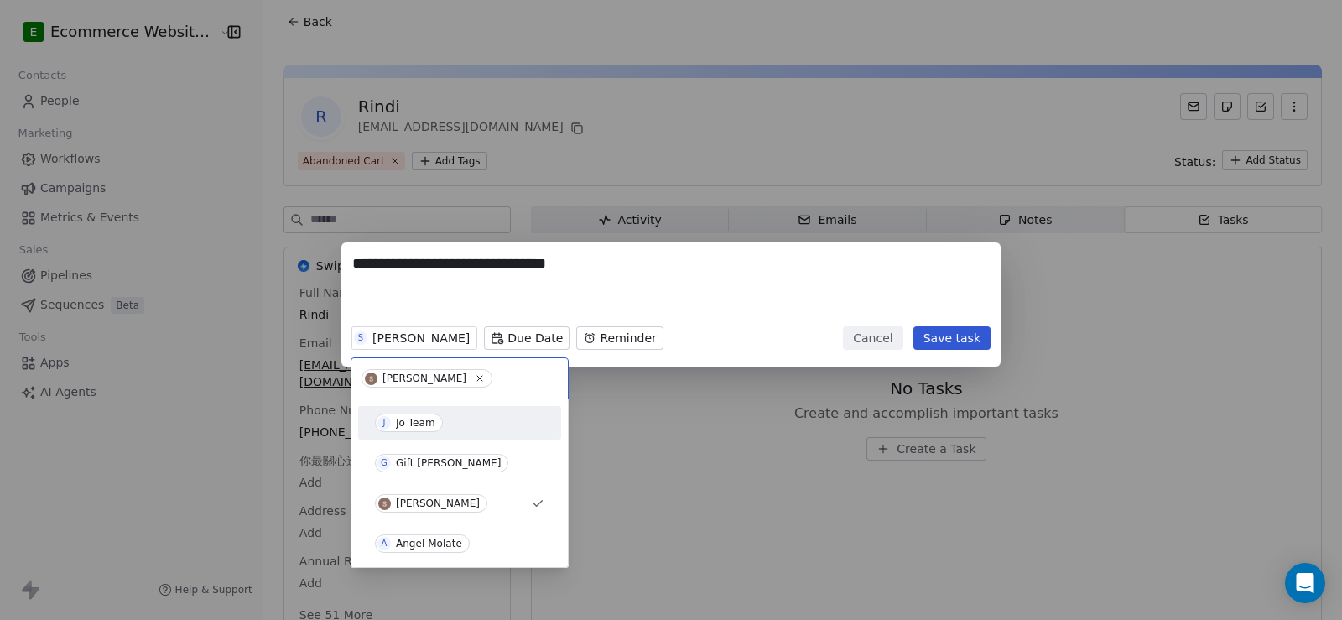
click at [408, 419] on div "Jo Team" at bounding box center [415, 423] width 39 height 12
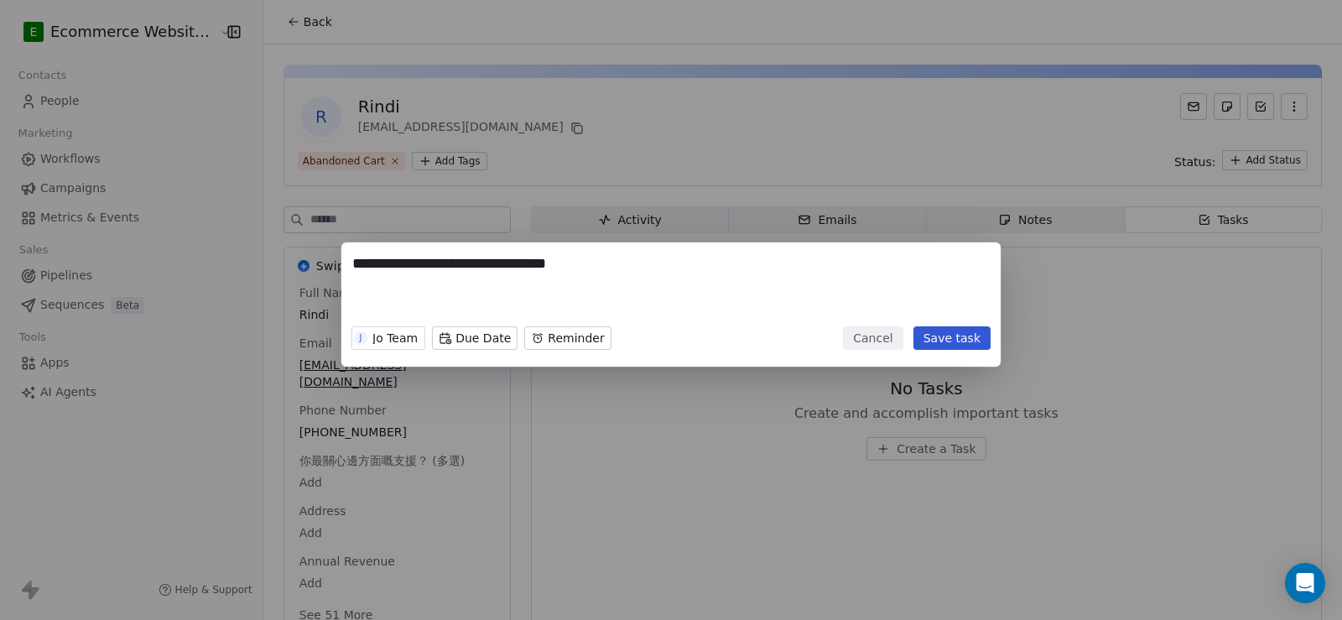
click at [539, 262] on textarea "**********" at bounding box center [670, 285] width 637 height 65
type textarea "**********"
click at [935, 337] on button "Save task" at bounding box center [951, 337] width 77 height 23
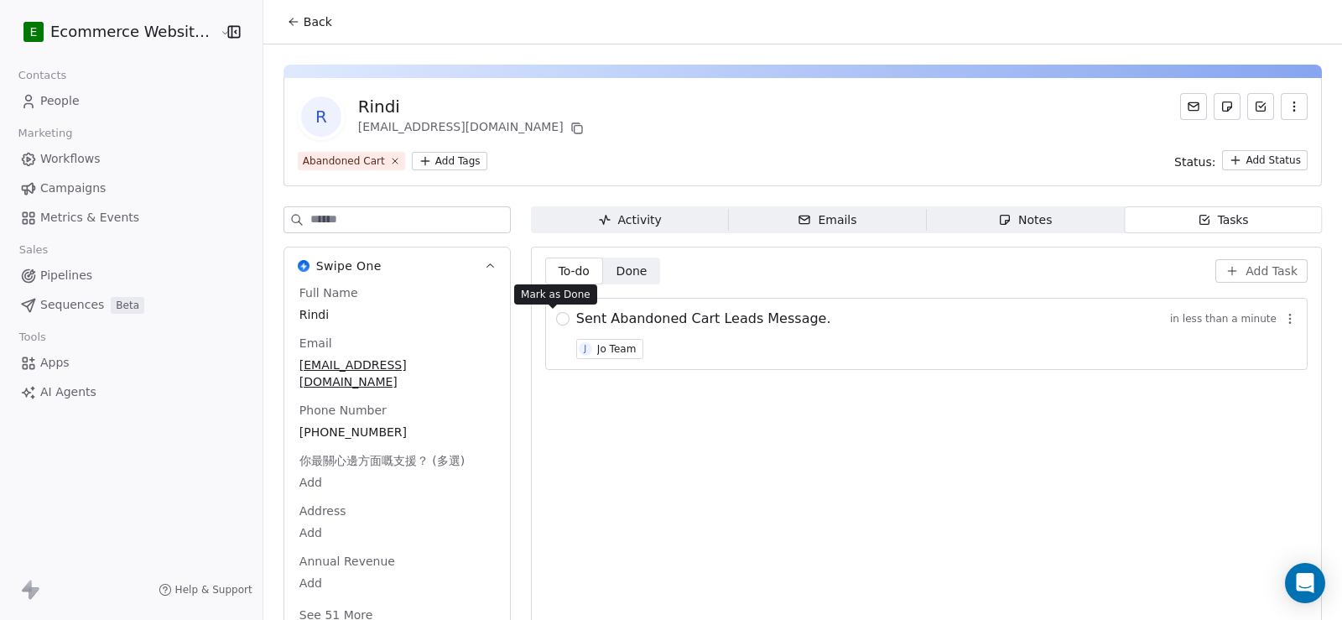
click at [556, 314] on button "button" at bounding box center [562, 318] width 13 height 13
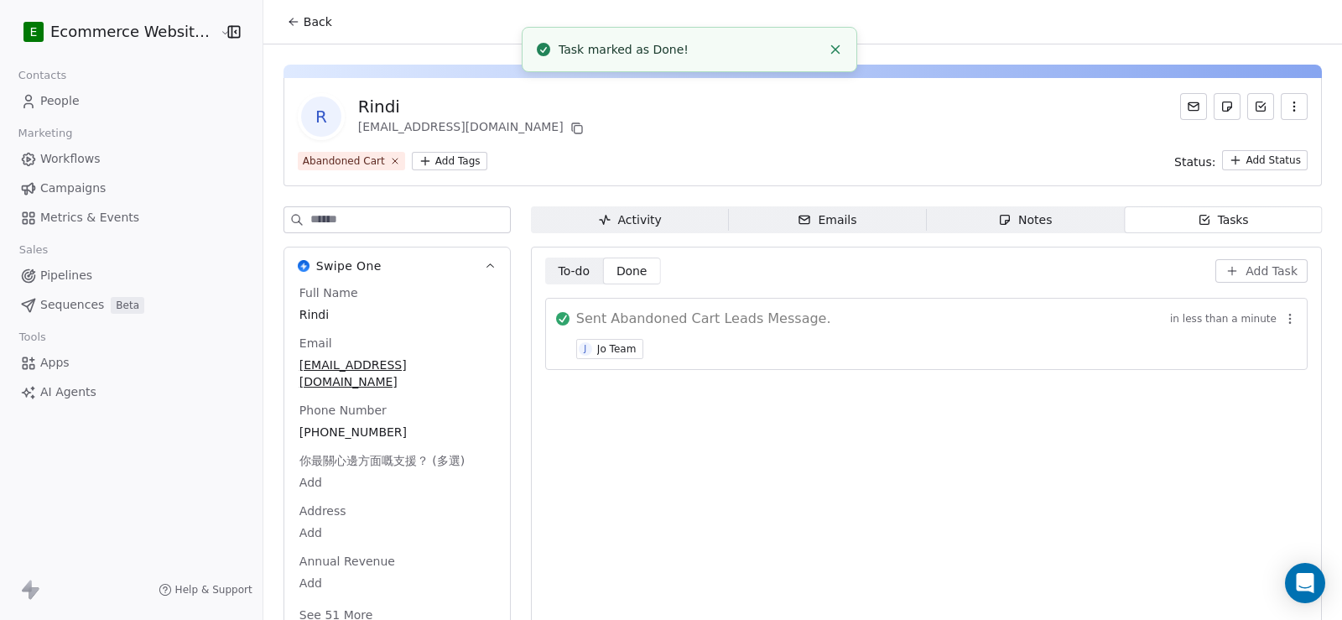
click at [277, 28] on button "Back" at bounding box center [309, 22] width 65 height 30
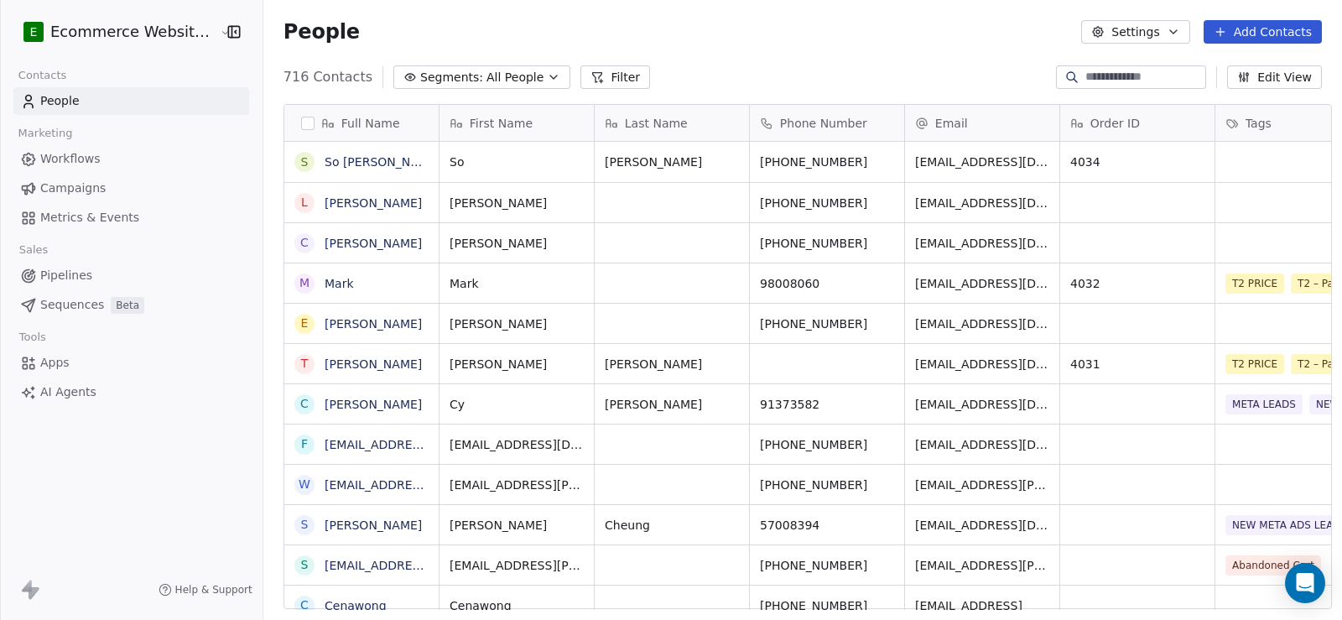
scroll to position [533, 1077]
